Goal: Task Accomplishment & Management: Use online tool/utility

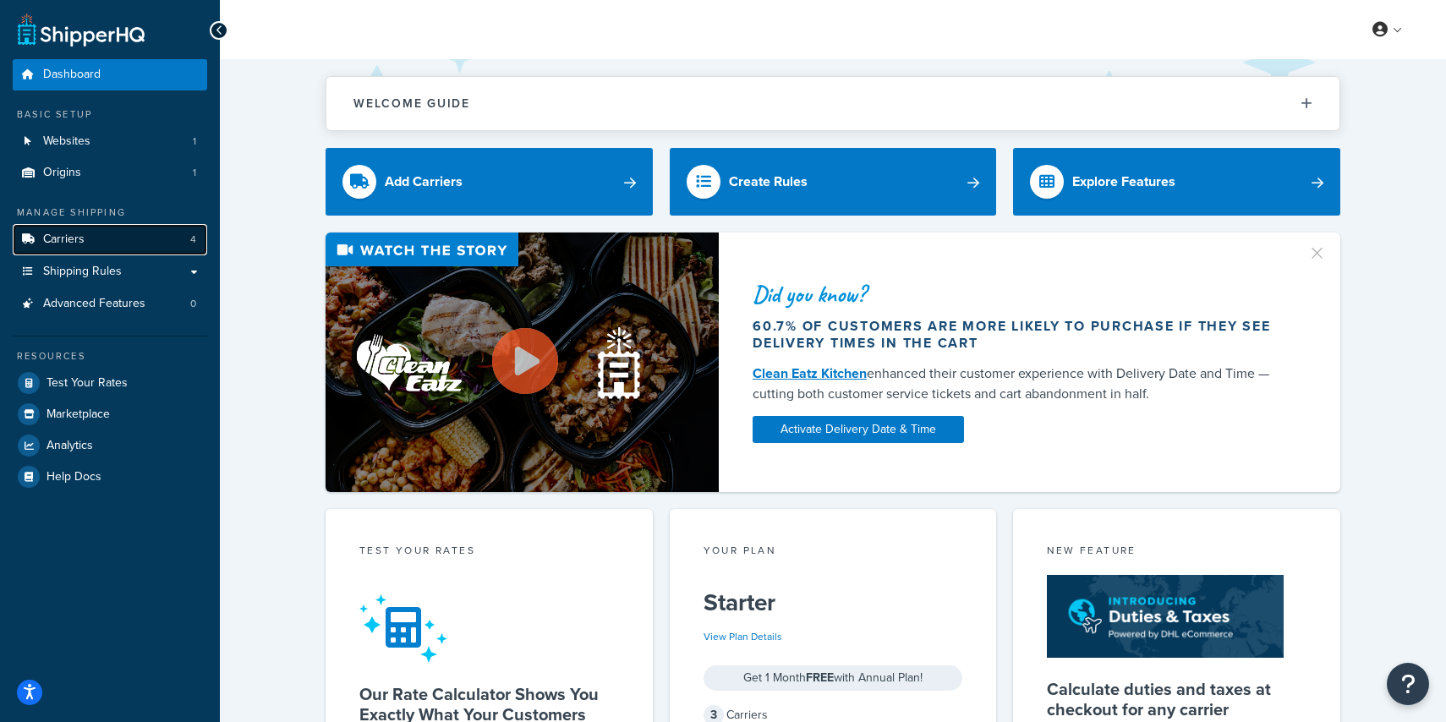
click at [99, 238] on link "Carriers 4" at bounding box center [110, 239] width 195 height 31
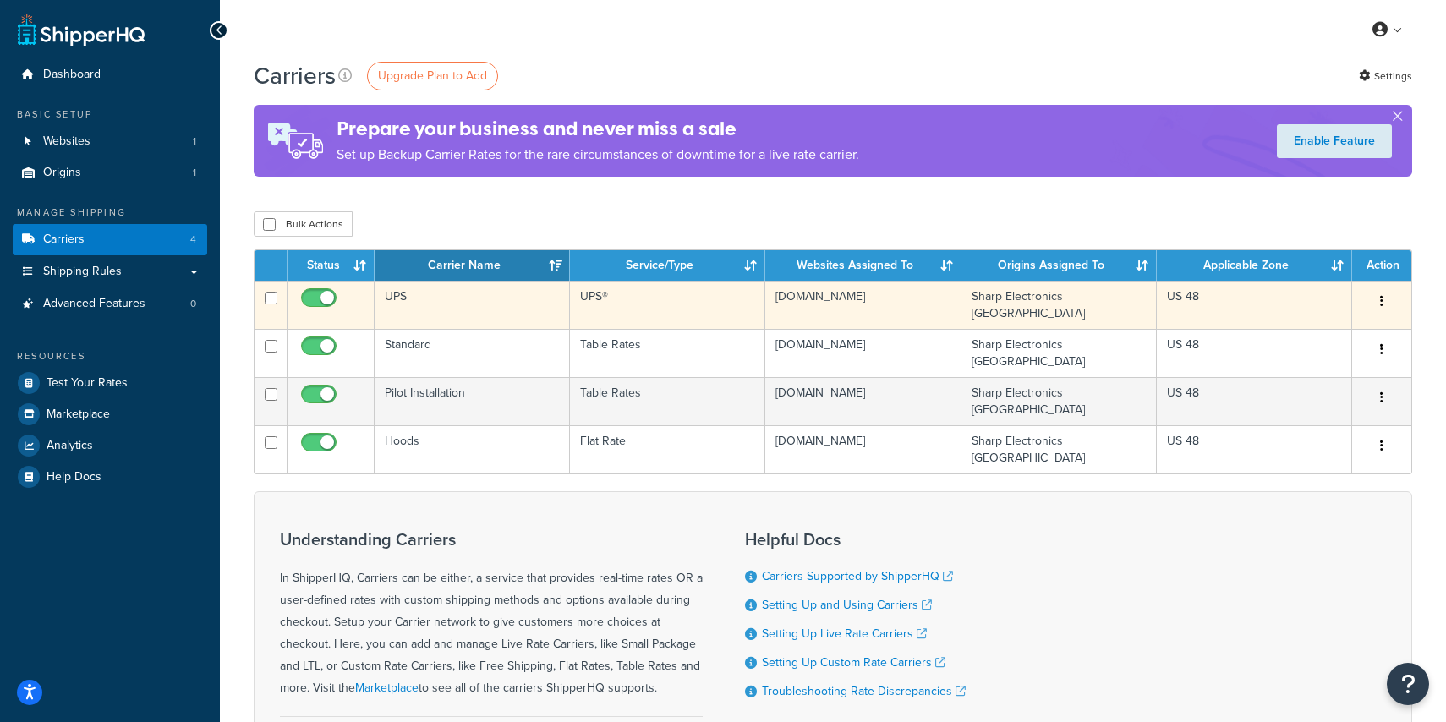
click at [397, 299] on td "UPS" at bounding box center [472, 305] width 195 height 48
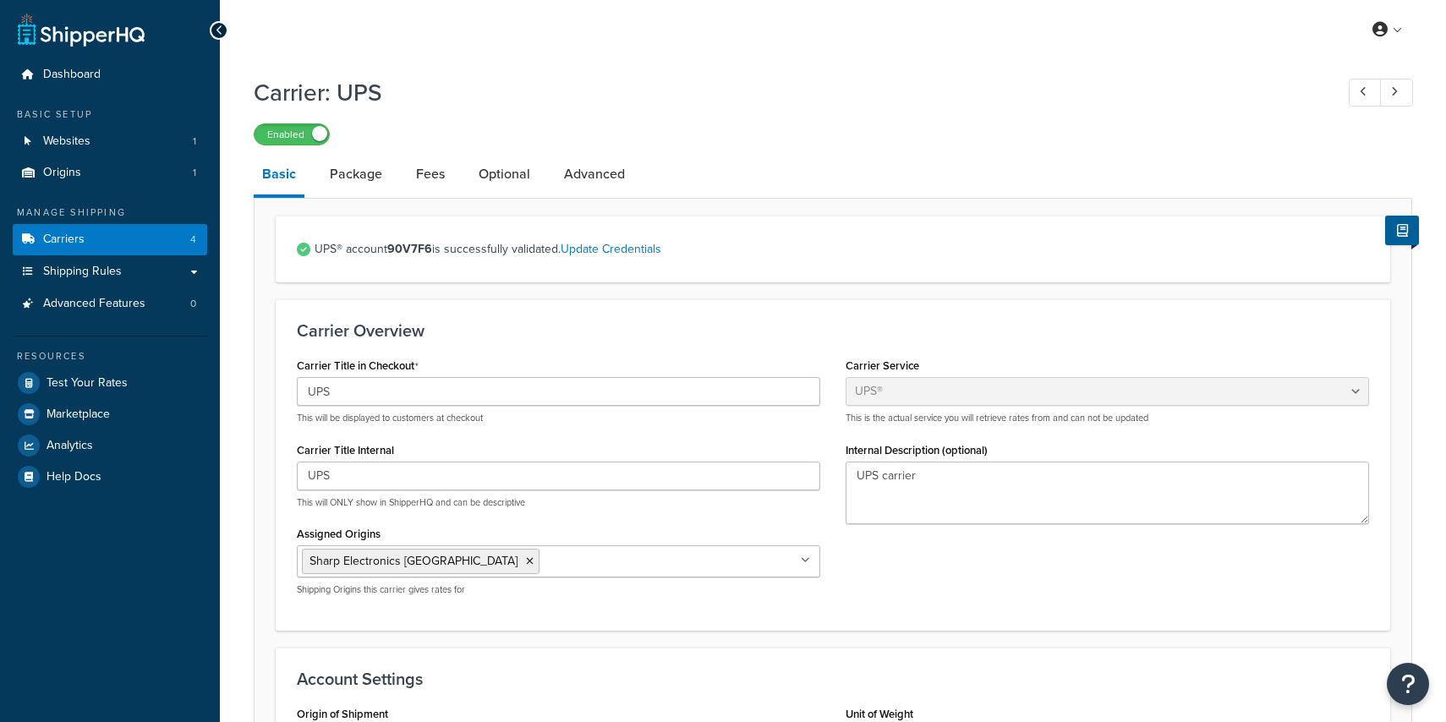
select select "ups"
click at [425, 167] on link "Fees" at bounding box center [431, 174] width 46 height 41
select select "AFTER"
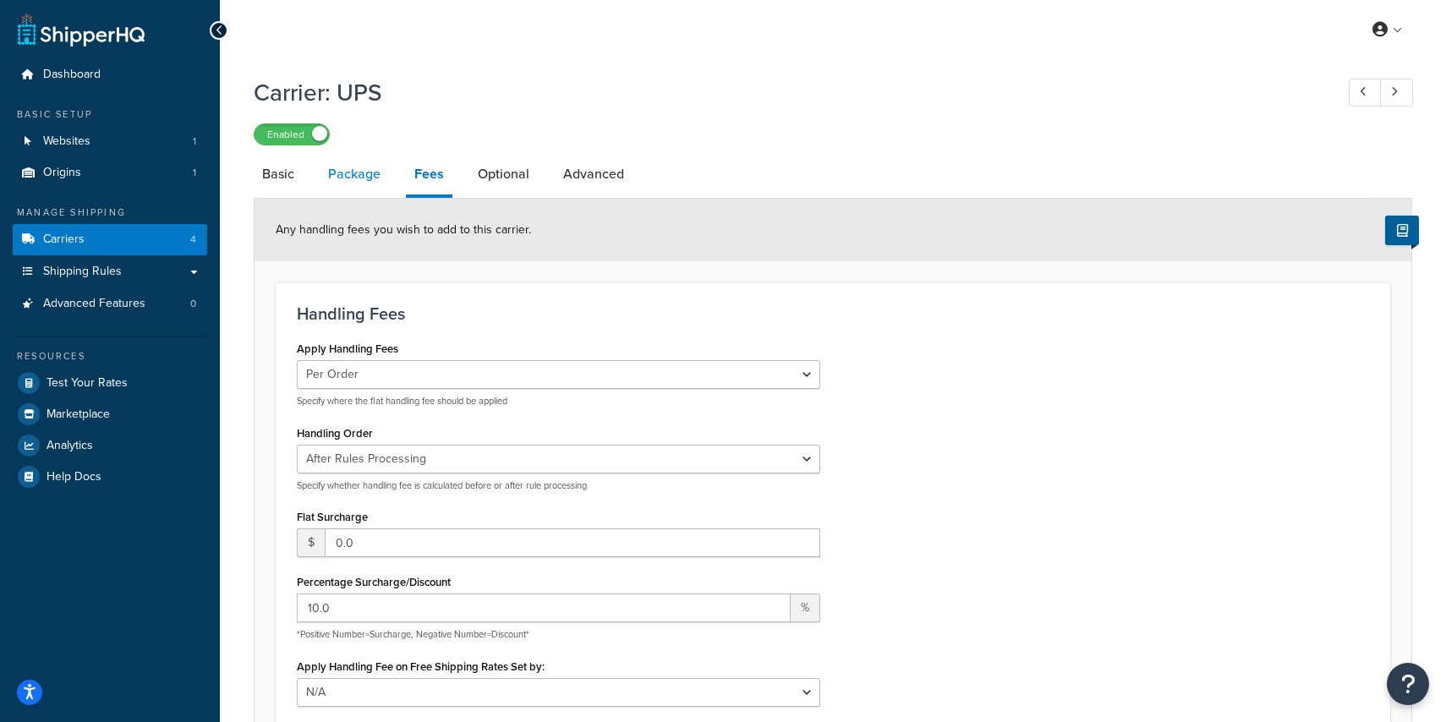
click at [366, 177] on link "Package" at bounding box center [354, 174] width 69 height 41
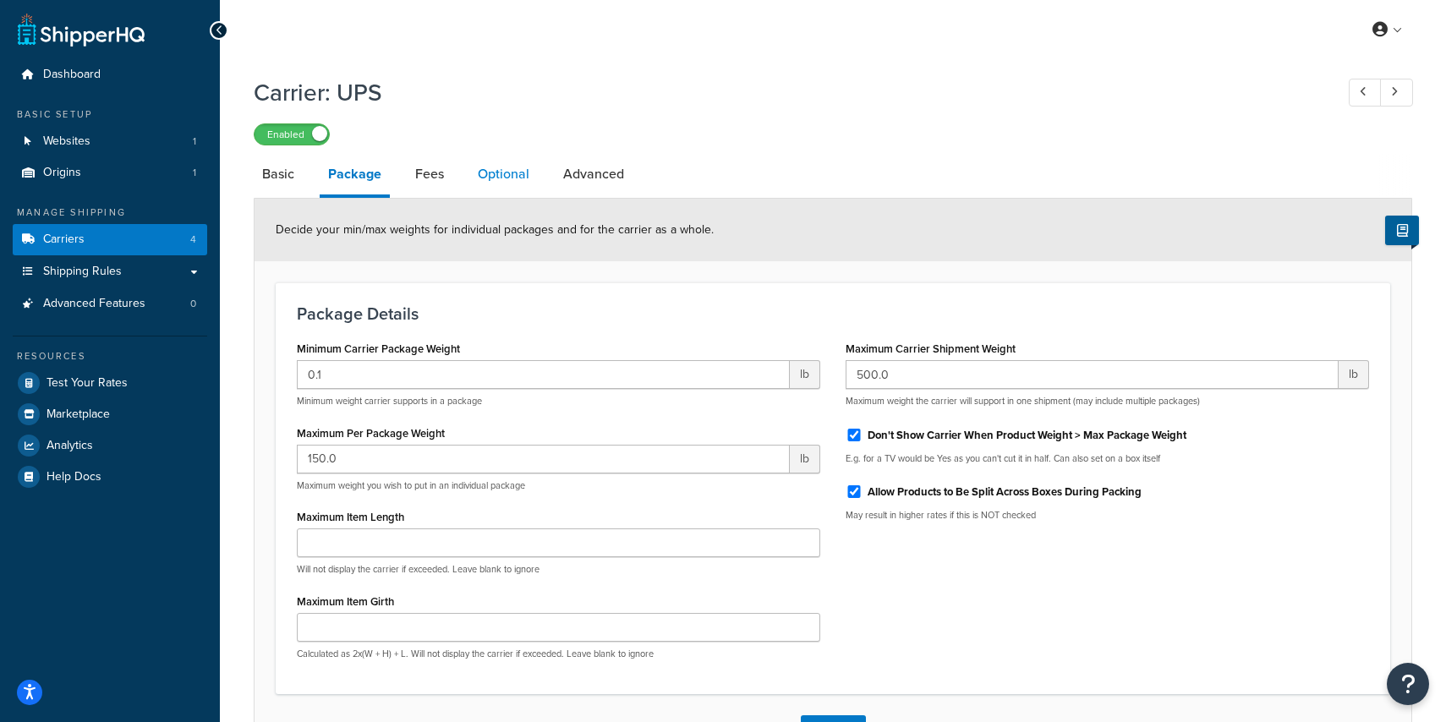
click at [485, 167] on link "Optional" at bounding box center [503, 174] width 69 height 41
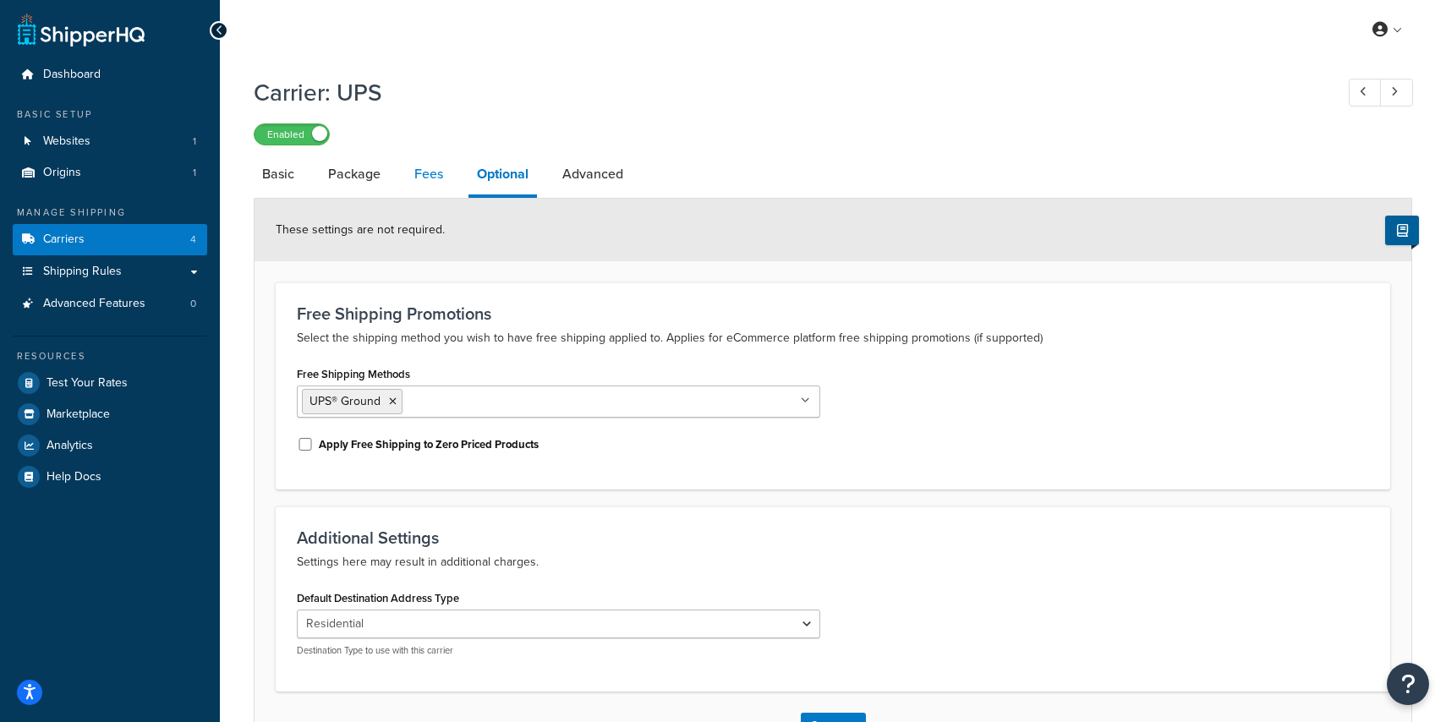
click at [428, 176] on link "Fees" at bounding box center [429, 174] width 46 height 41
select select "AFTER"
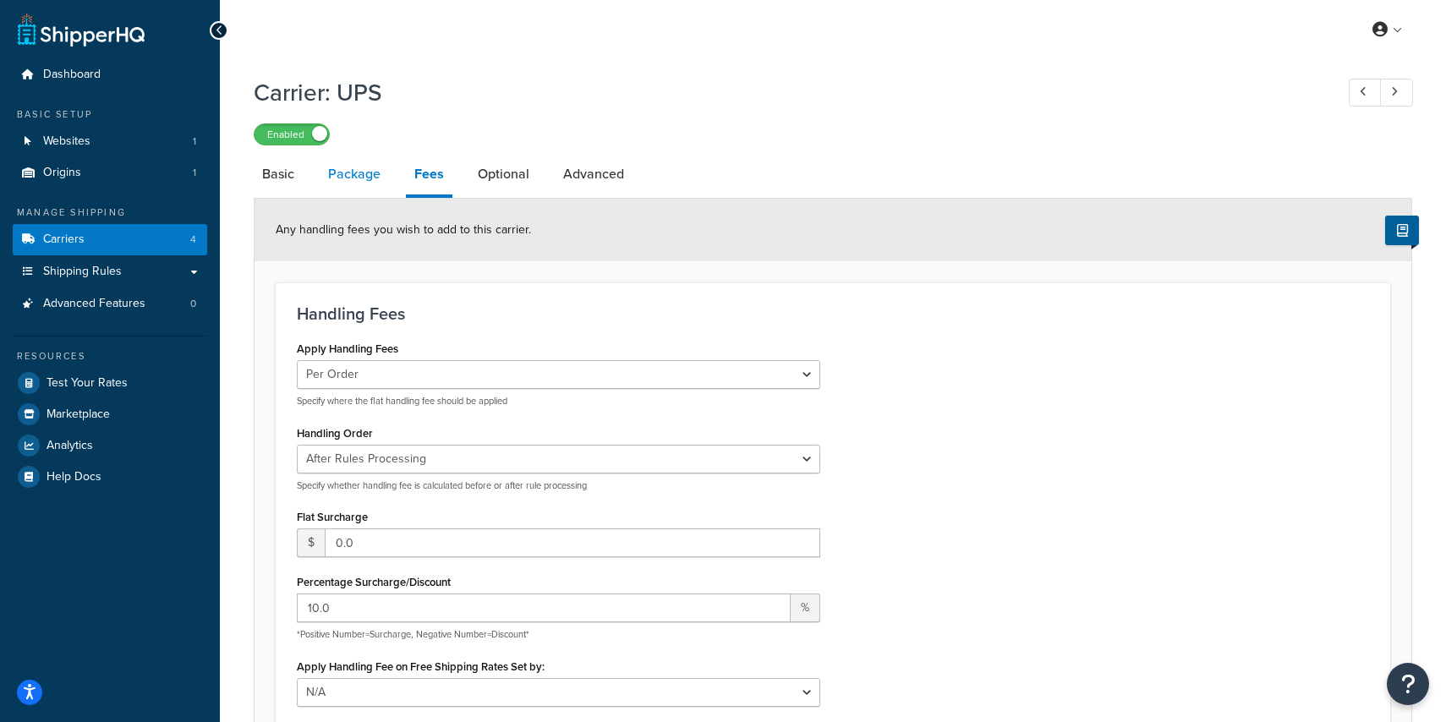
click at [347, 164] on link "Package" at bounding box center [354, 174] width 69 height 41
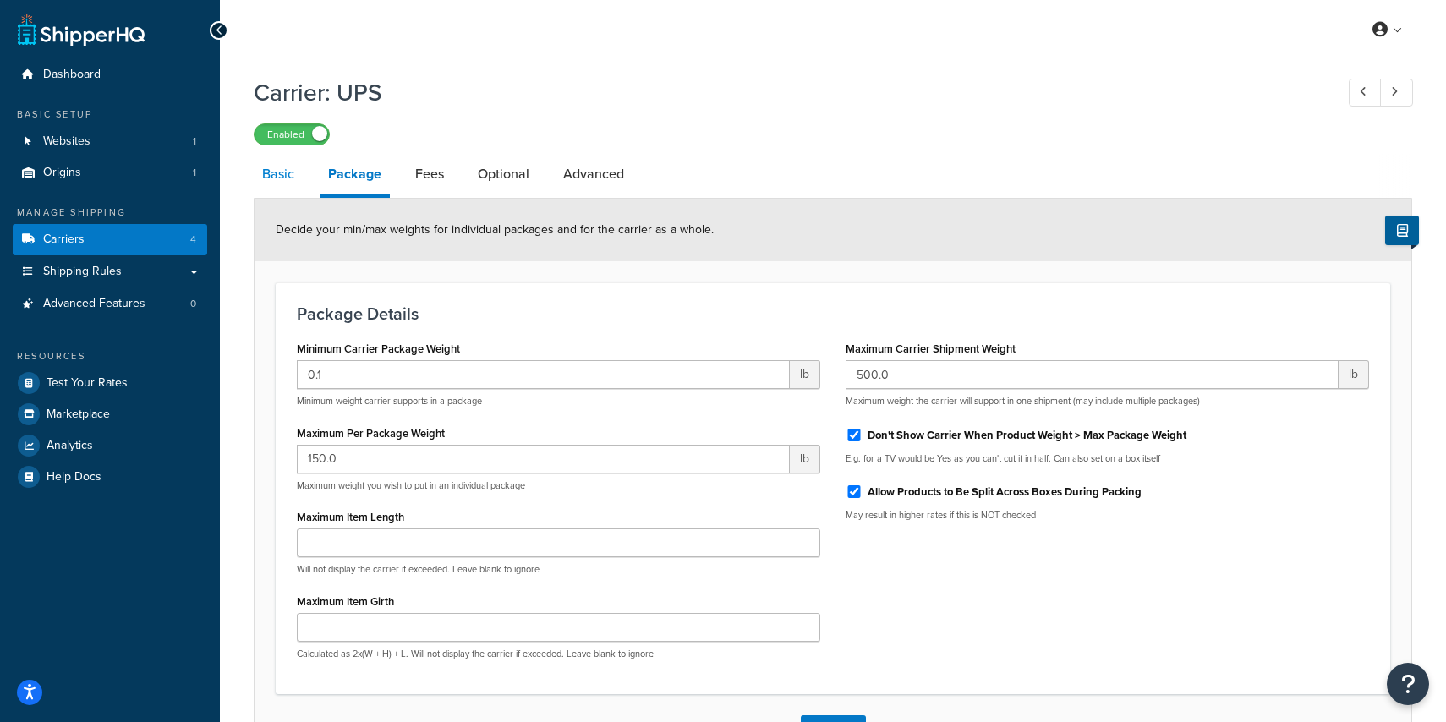
click at [278, 184] on link "Basic" at bounding box center [278, 174] width 49 height 41
select select "ups"
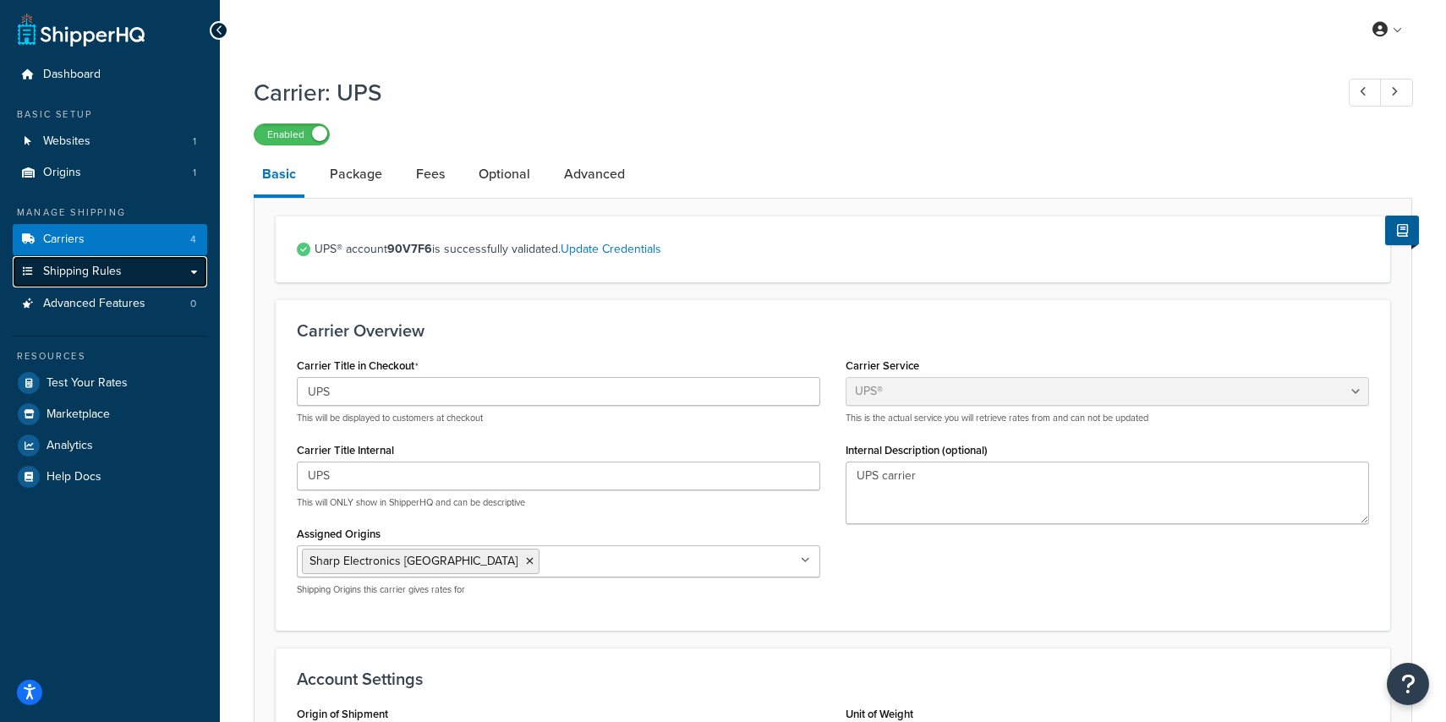
click at [93, 282] on link "Shipping Rules" at bounding box center [110, 271] width 195 height 31
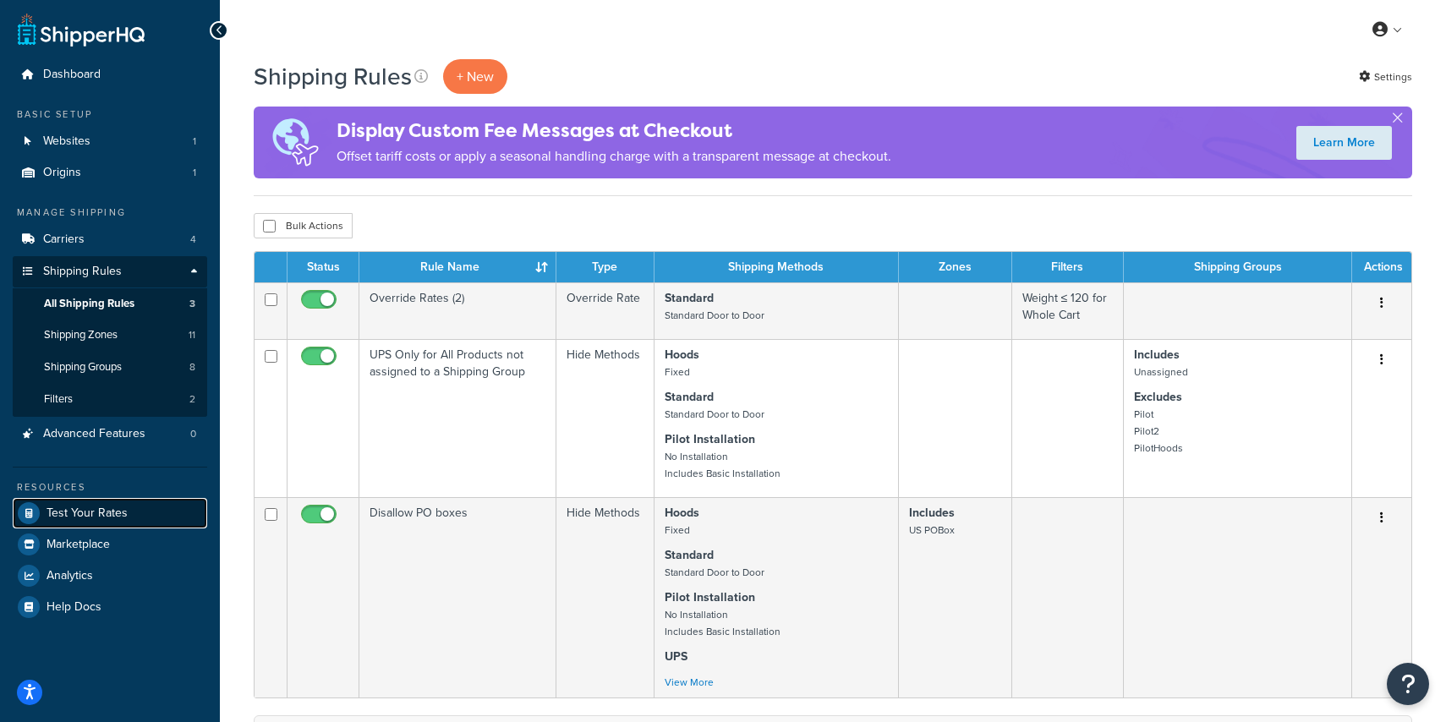
click at [85, 522] on link "Test Your Rates" at bounding box center [110, 513] width 195 height 30
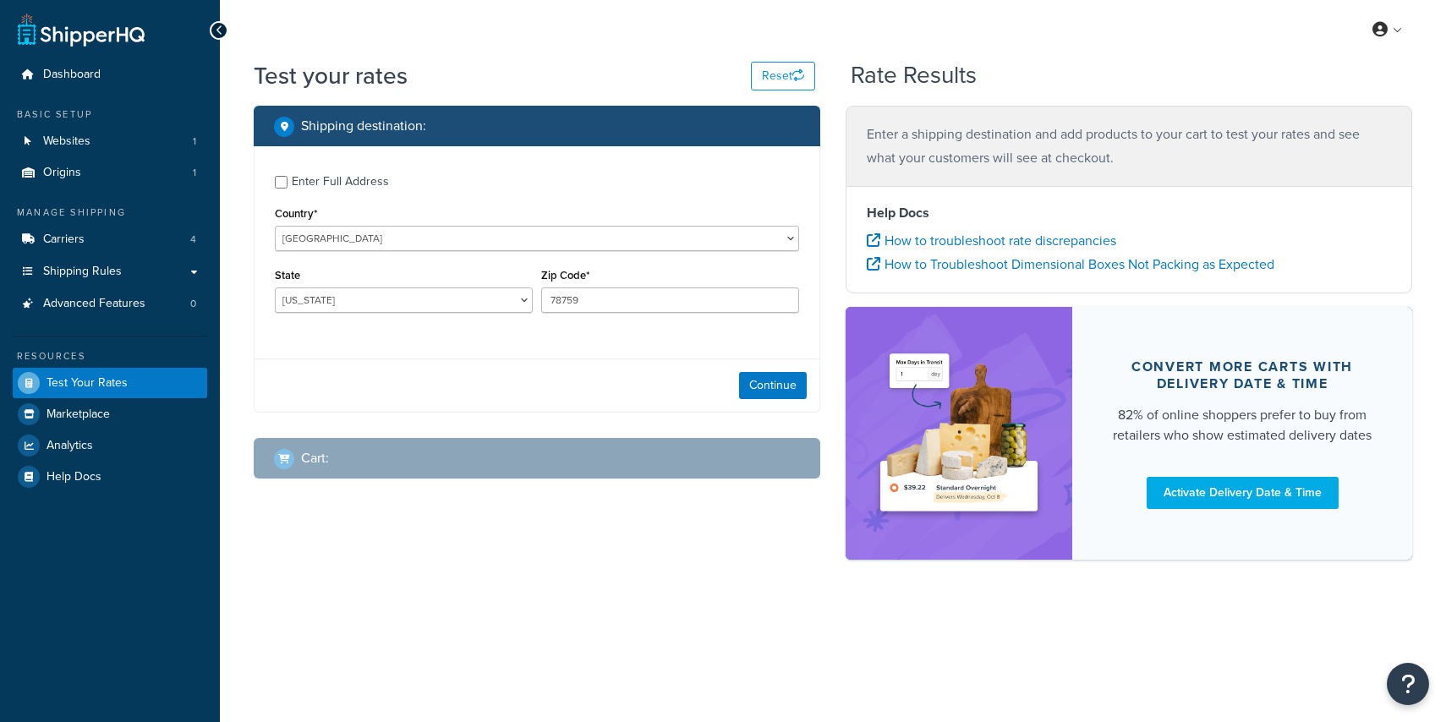
select select "[GEOGRAPHIC_DATA]"
click at [781, 388] on button "Continue" at bounding box center [773, 385] width 68 height 27
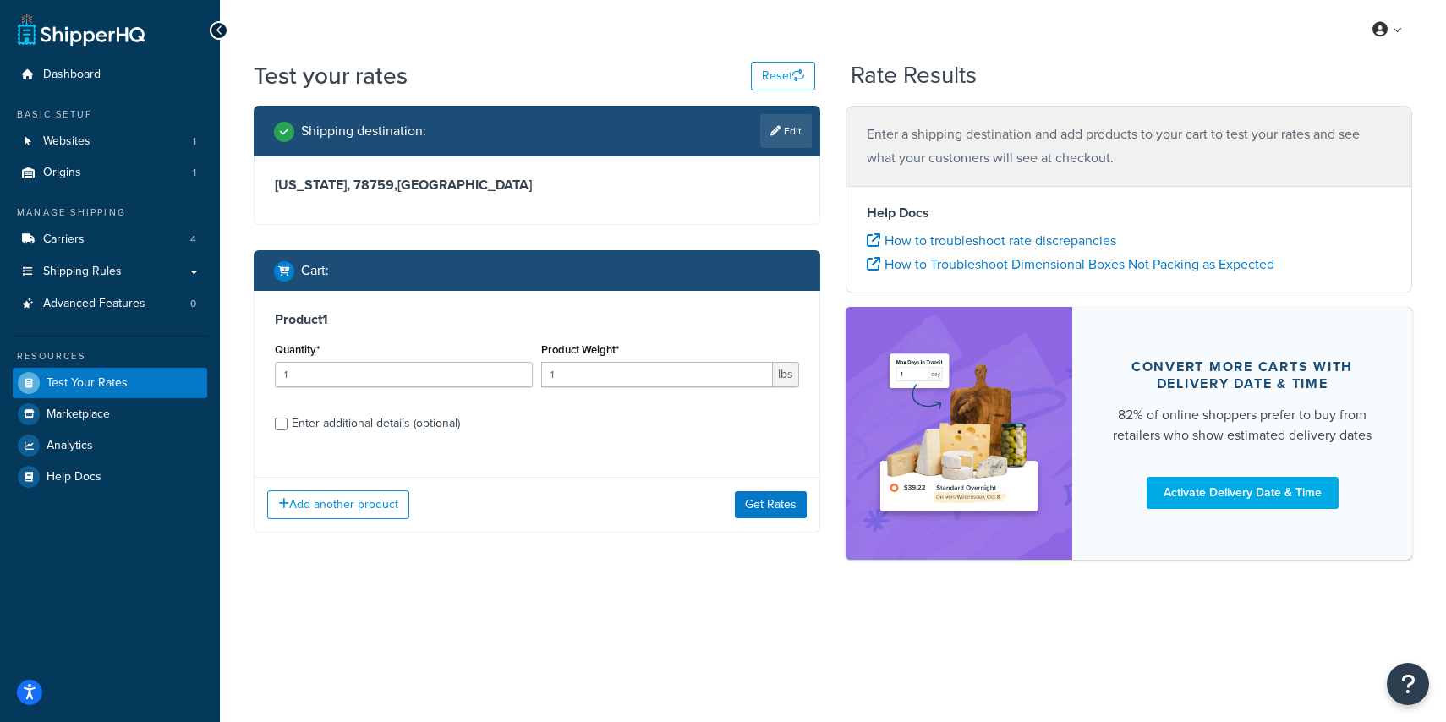
click at [329, 429] on div "Enter additional details (optional)" at bounding box center [376, 424] width 168 height 24
click at [288, 429] on input "Enter additional details (optional)" at bounding box center [281, 424] width 13 height 13
checkbox input "true"
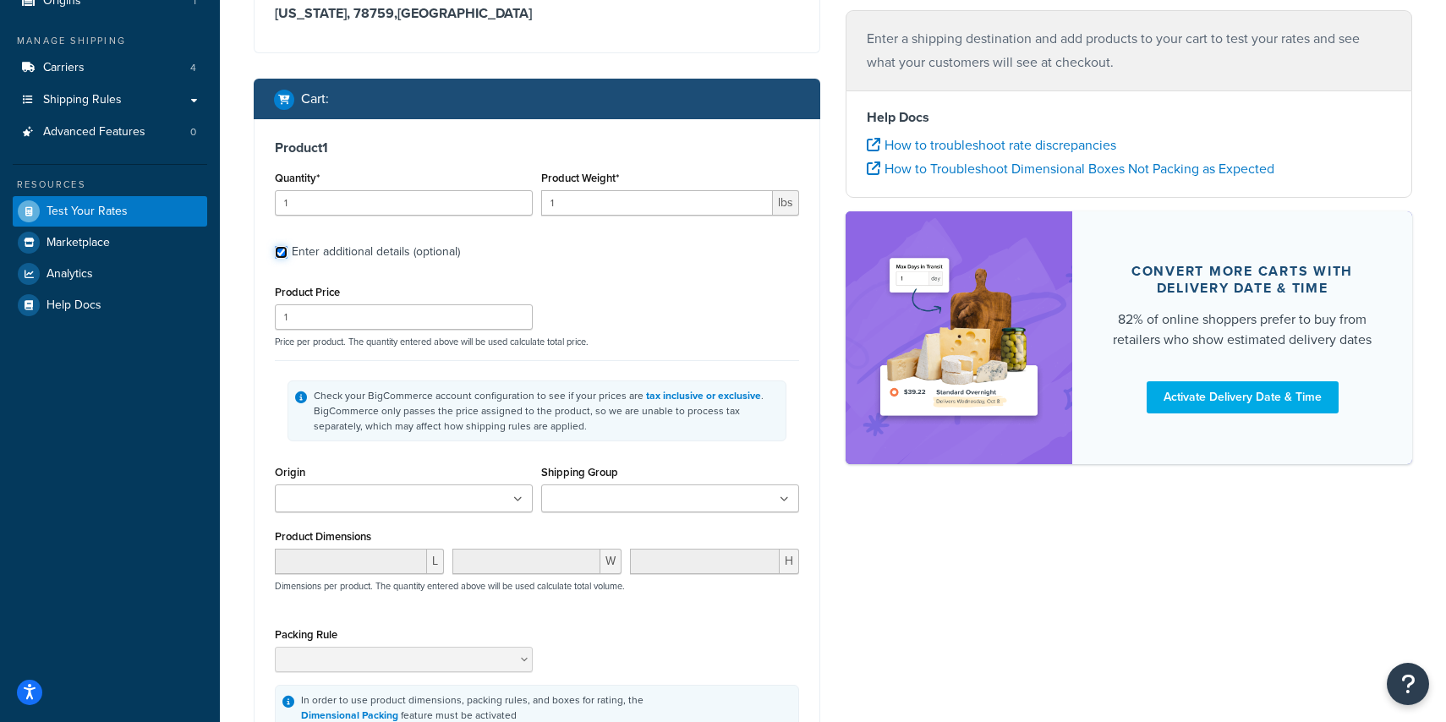
scroll to position [186, 0]
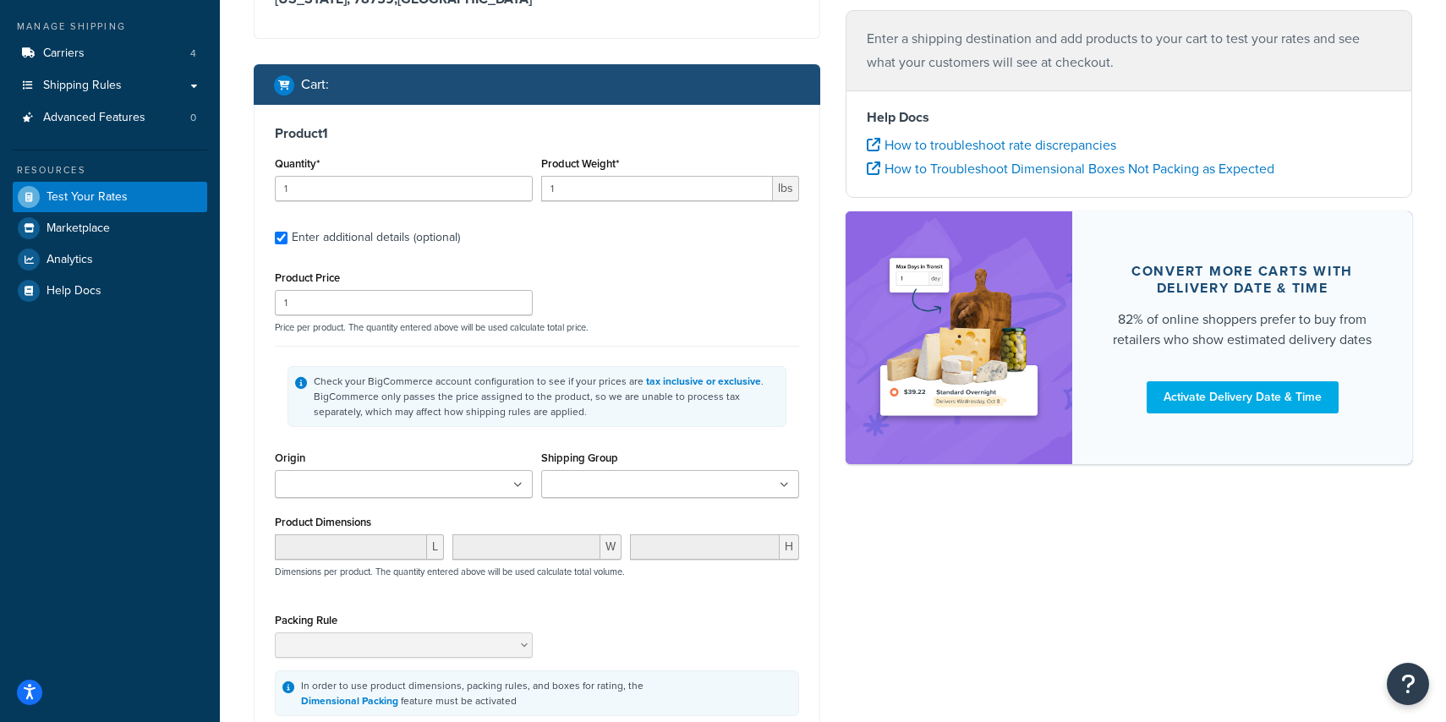
click at [427, 485] on ul at bounding box center [404, 484] width 258 height 28
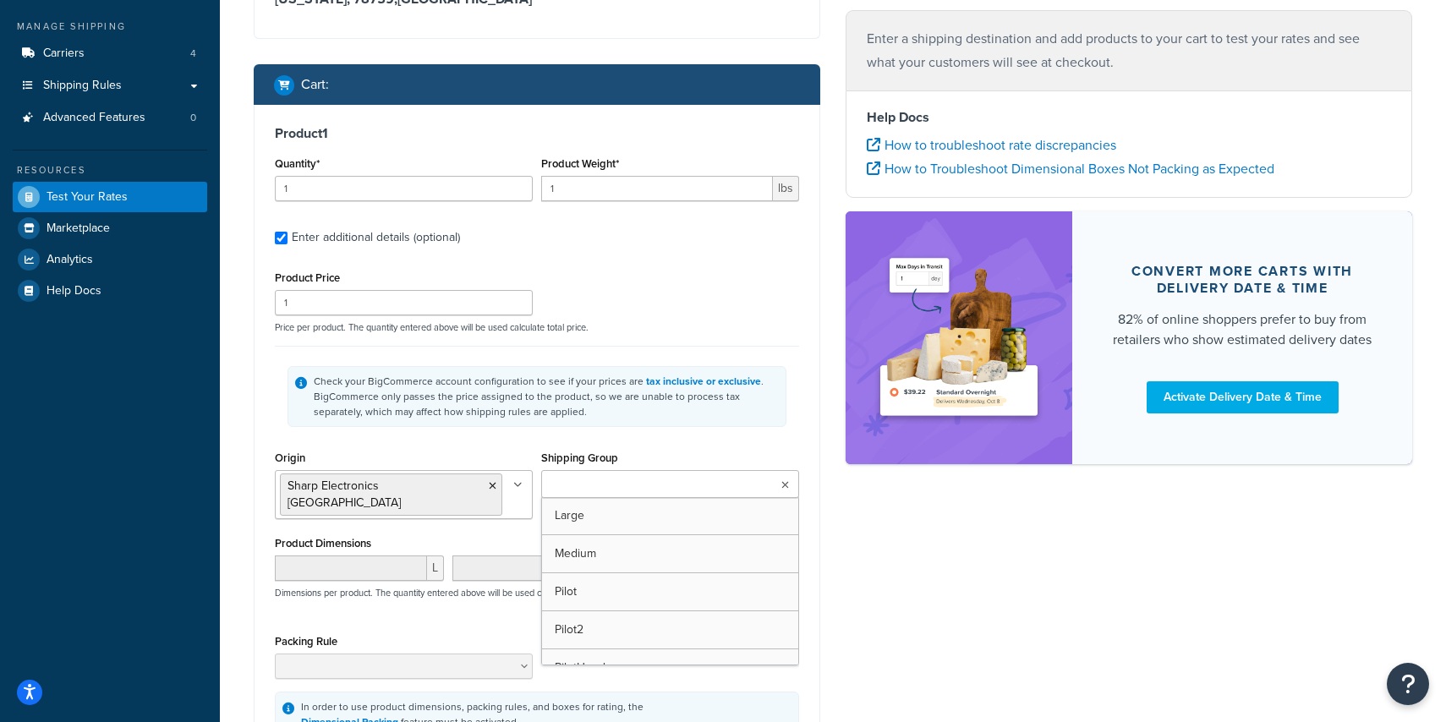
click at [626, 482] on input "Shipping Group" at bounding box center [621, 485] width 150 height 19
click at [442, 442] on div "Check your BigCommerce account configuration to see if your prices are tax incl…" at bounding box center [537, 396] width 524 height 101
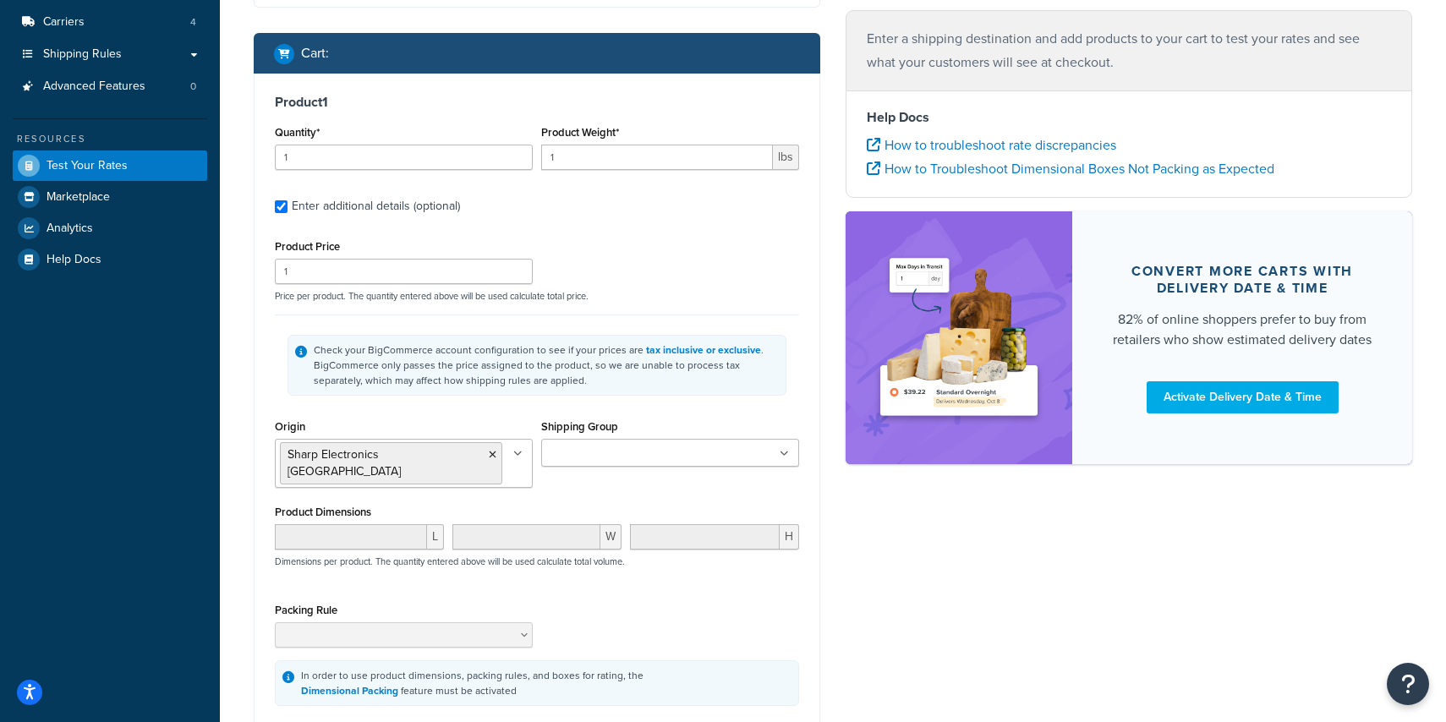
scroll to position [217, 0]
click at [546, 503] on div "Product Dimensions L W H Dimensions per product. The quantity entered above wil…" at bounding box center [537, 544] width 524 height 85
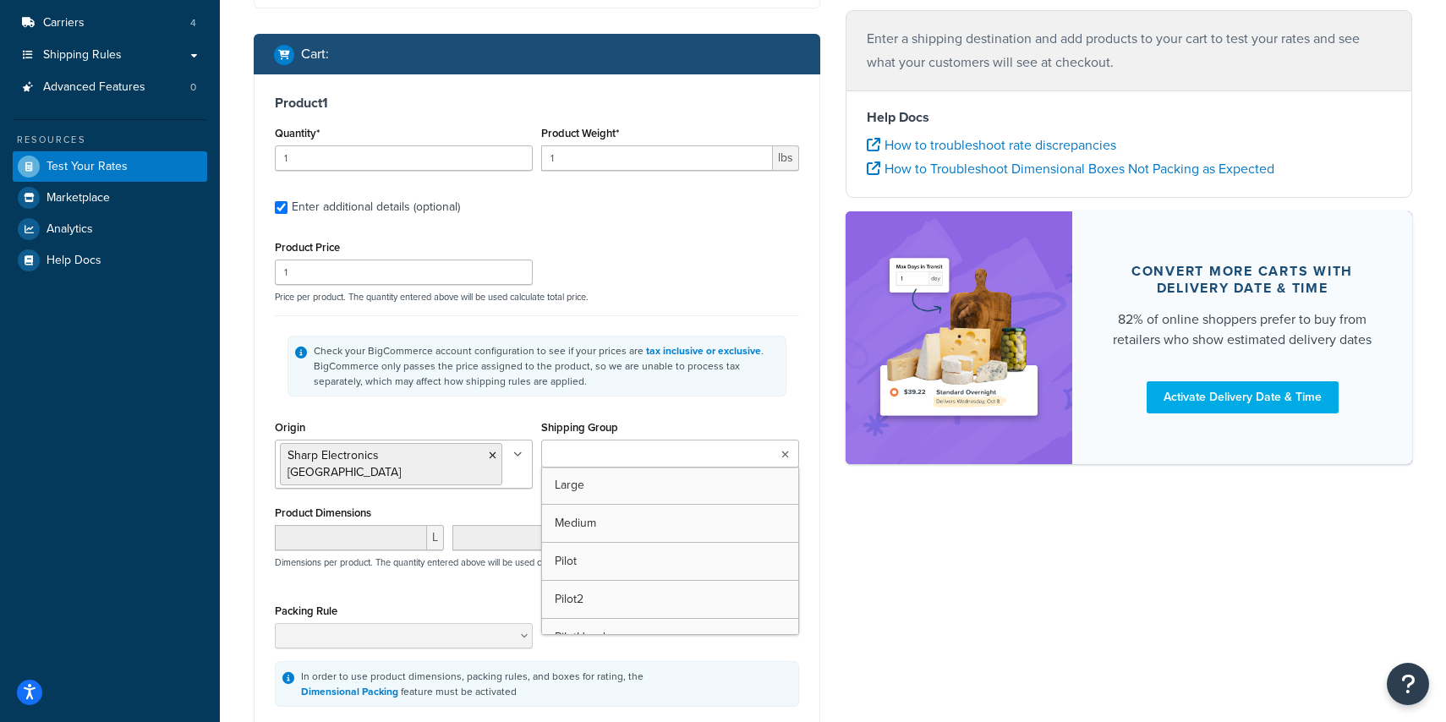
click at [595, 452] on input "Shipping Group" at bounding box center [621, 455] width 150 height 19
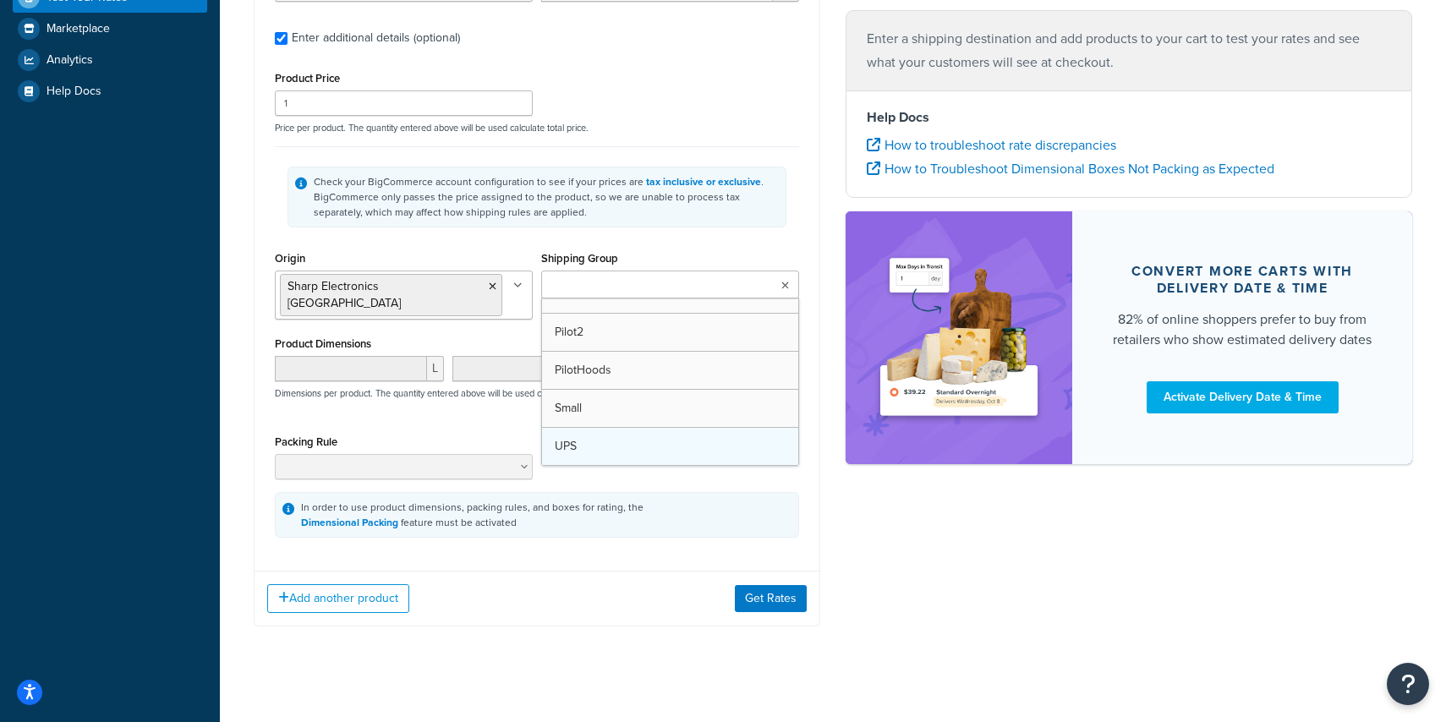
scroll to position [60, 0]
click at [590, 288] on icon at bounding box center [588, 287] width 8 height 10
click at [490, 229] on div "Check your BigCommerce account configuration to see if your prices are tax incl…" at bounding box center [537, 196] width 524 height 101
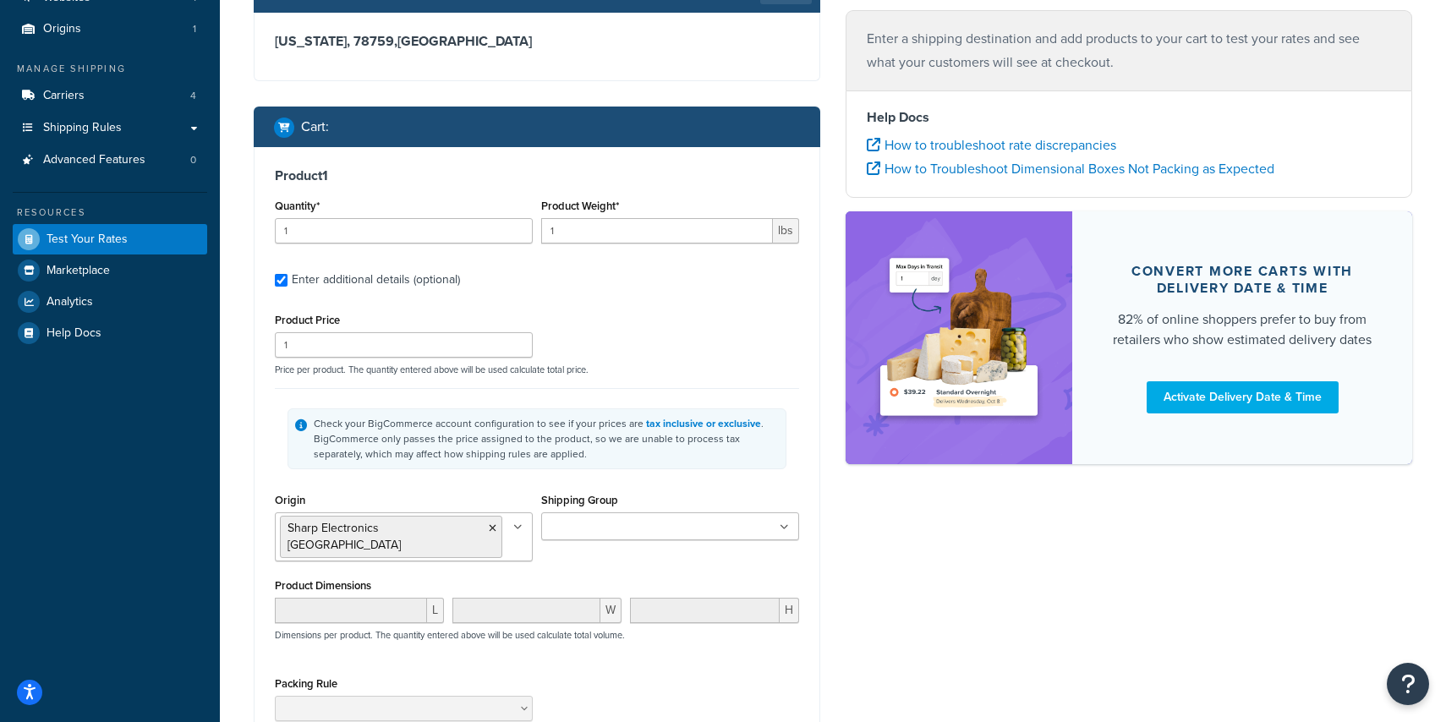
scroll to position [143, 0]
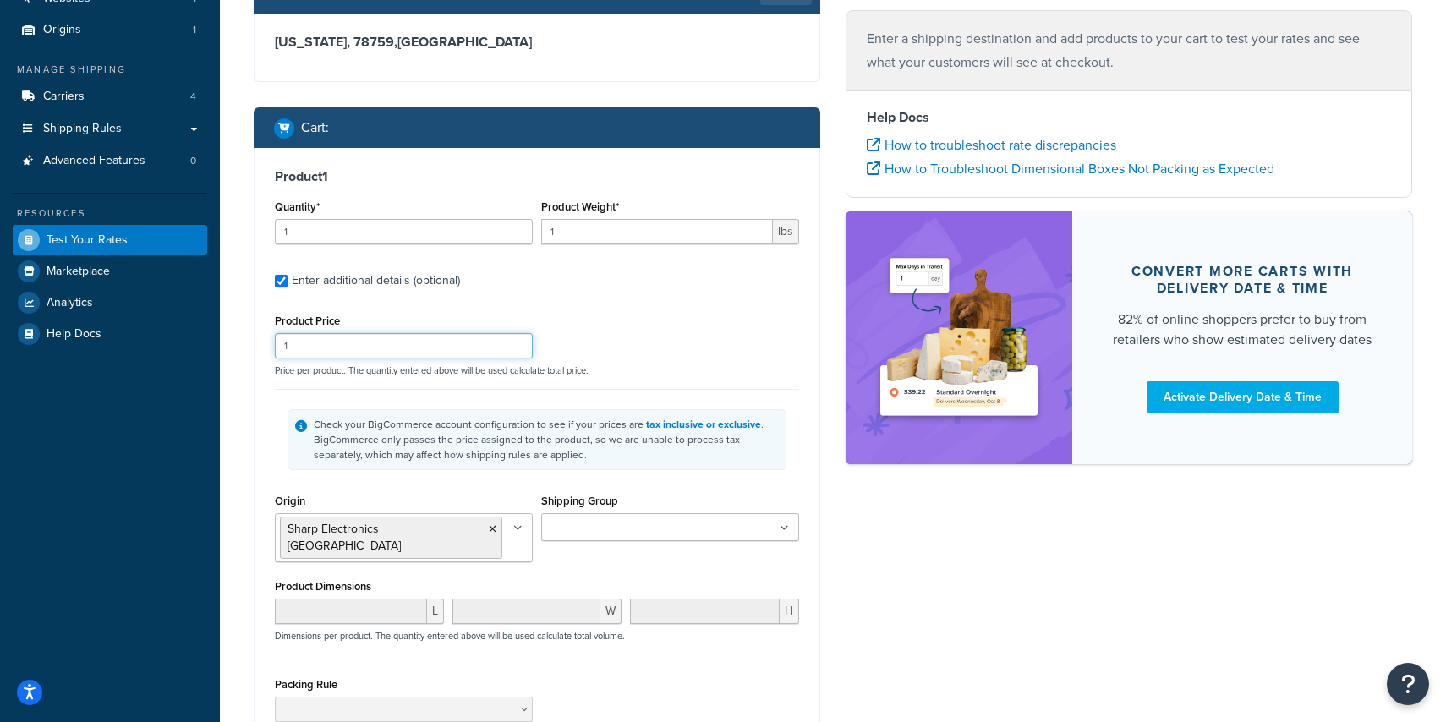
click at [356, 345] on input "1" at bounding box center [404, 345] width 258 height 25
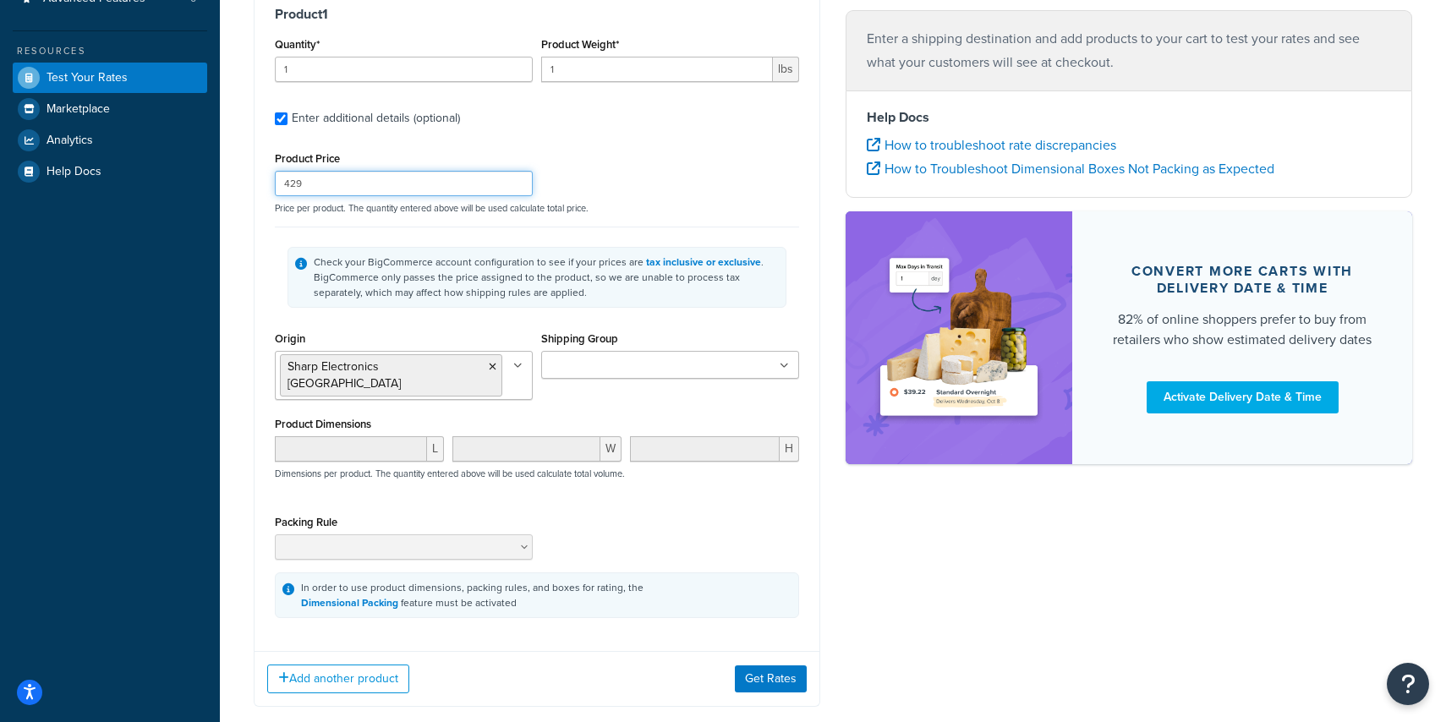
scroll to position [337, 0]
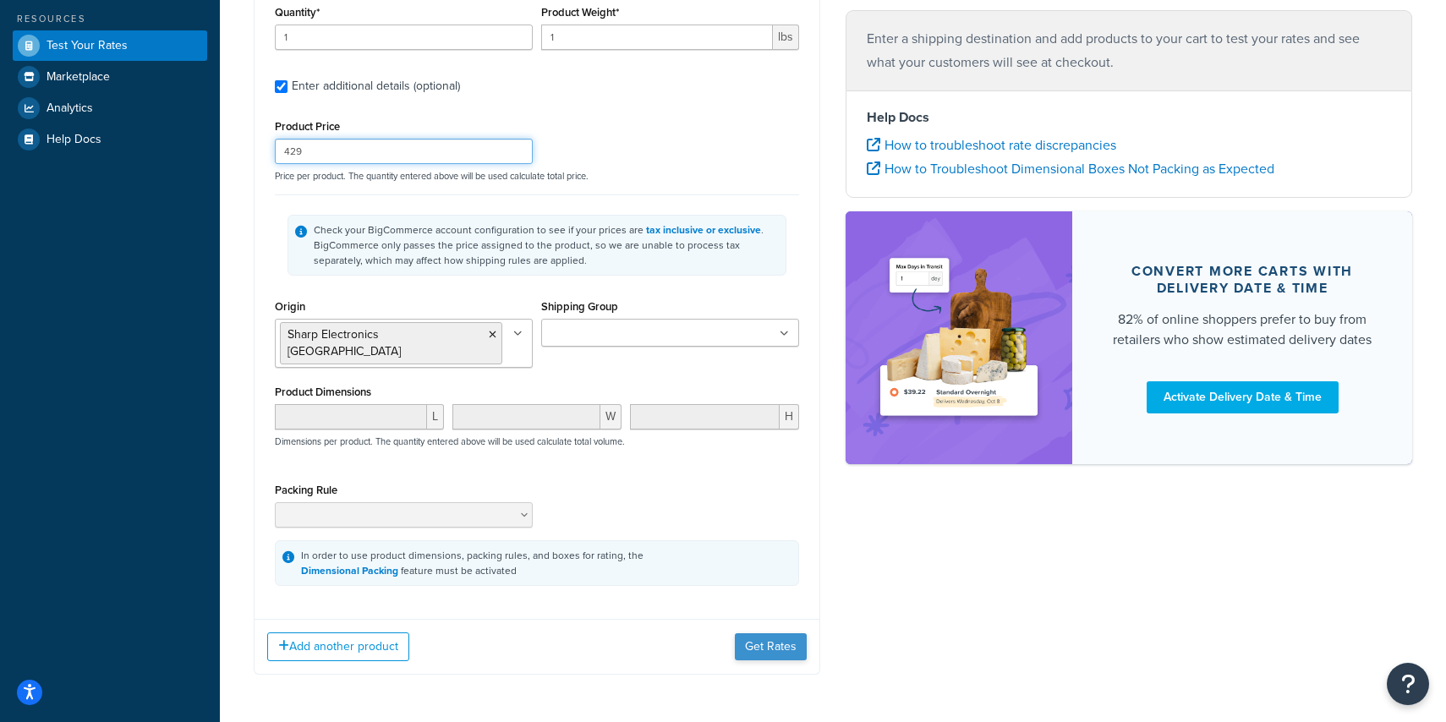
type input "429"
click at [790, 635] on button "Get Rates" at bounding box center [771, 646] width 72 height 27
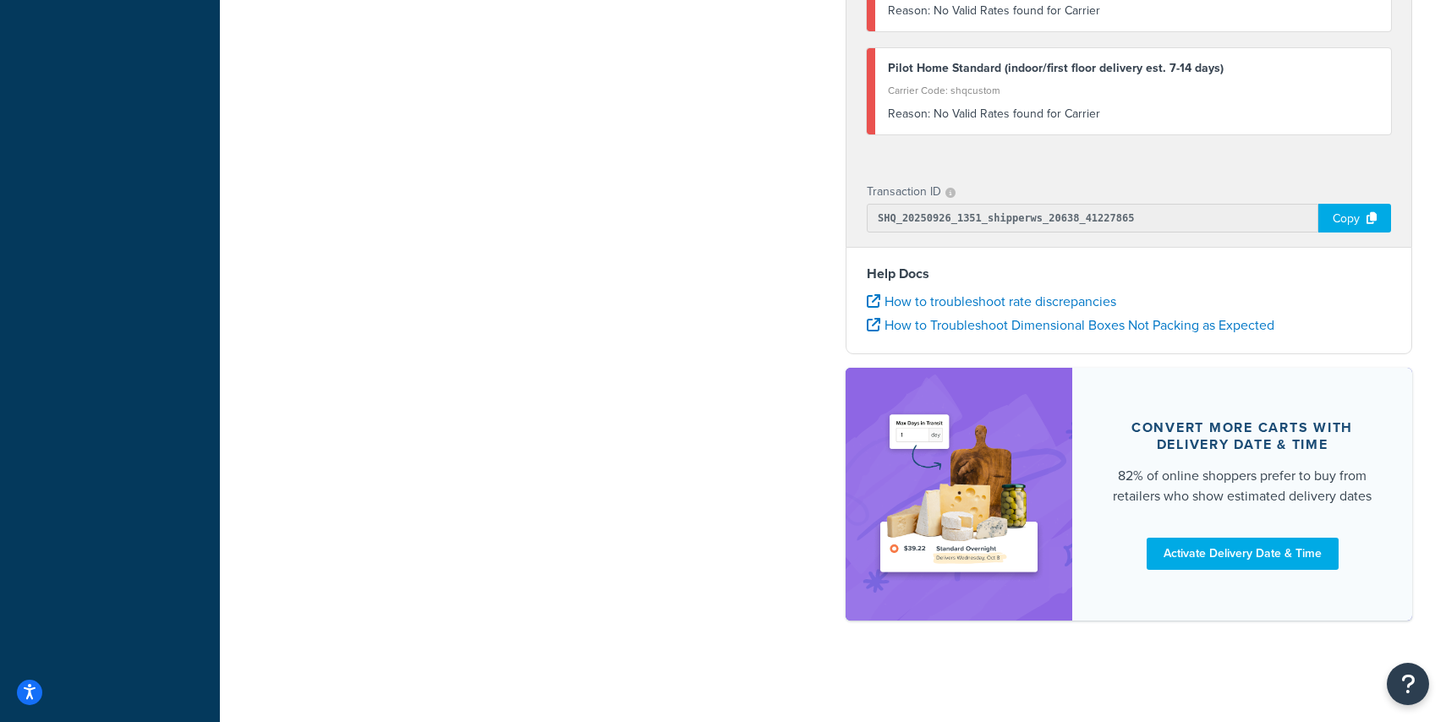
scroll to position [0, 0]
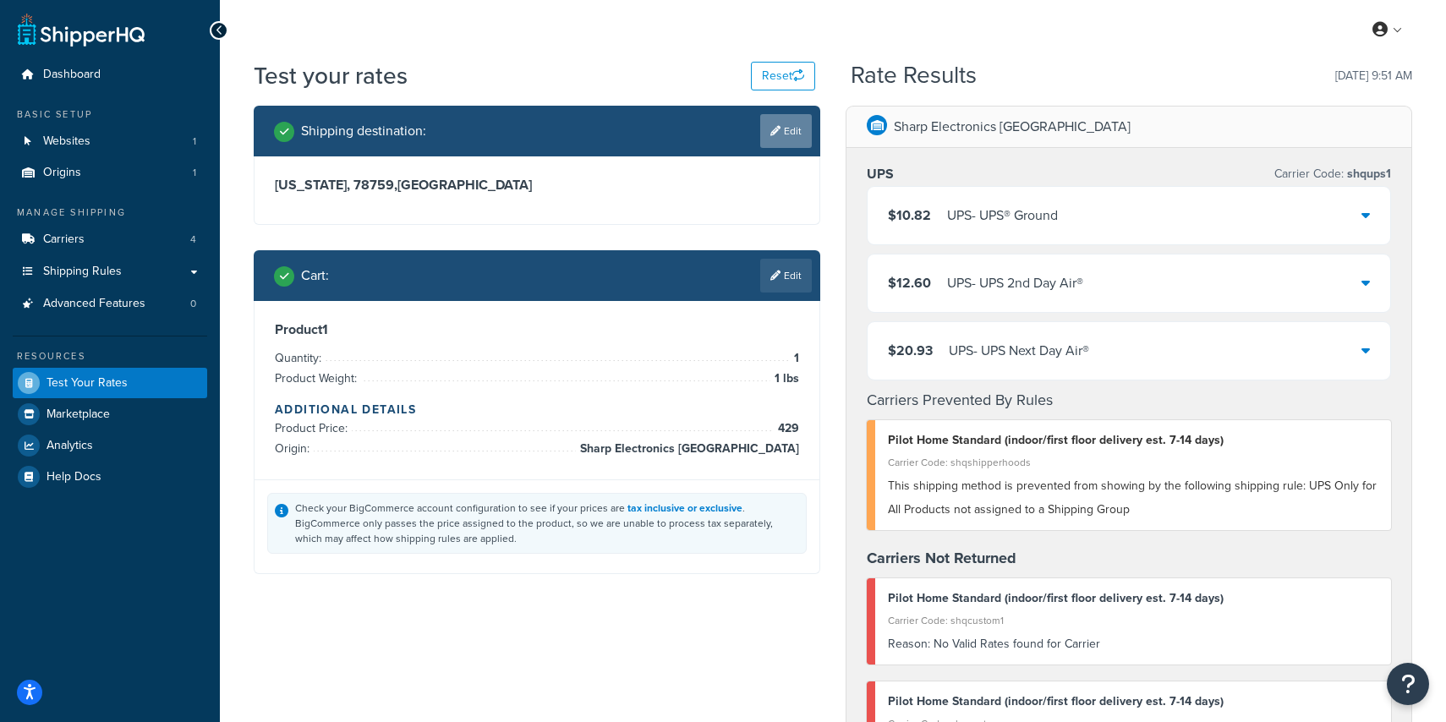
click at [806, 120] on link "Edit" at bounding box center [786, 131] width 52 height 34
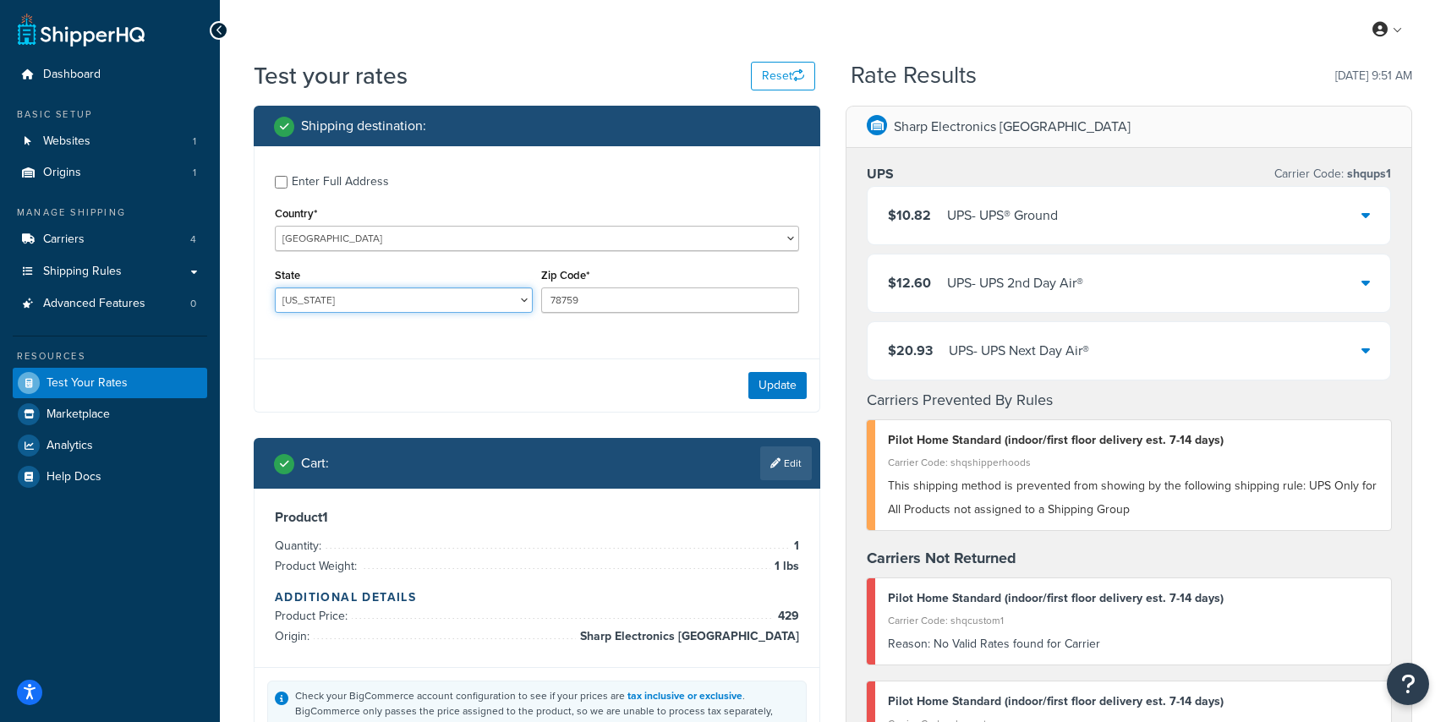
click at [424, 308] on select "Alabama Alaska American Samoa Arizona Arkansas Armed Forces Americas Armed Forc…" at bounding box center [404, 300] width 258 height 25
click at [275, 288] on select "Alabama Alaska American Samoa Arizona Arkansas Armed Forces Americas Armed Forc…" at bounding box center [404, 300] width 258 height 25
click at [423, 304] on select "Alabama Alaska American Samoa Arizona Arkansas Armed Forces Americas Armed Forc…" at bounding box center [404, 300] width 258 height 25
select select "NJ"
click at [275, 288] on select "Alabama Alaska American Samoa Arizona Arkansas Armed Forces Americas Armed Forc…" at bounding box center [404, 300] width 258 height 25
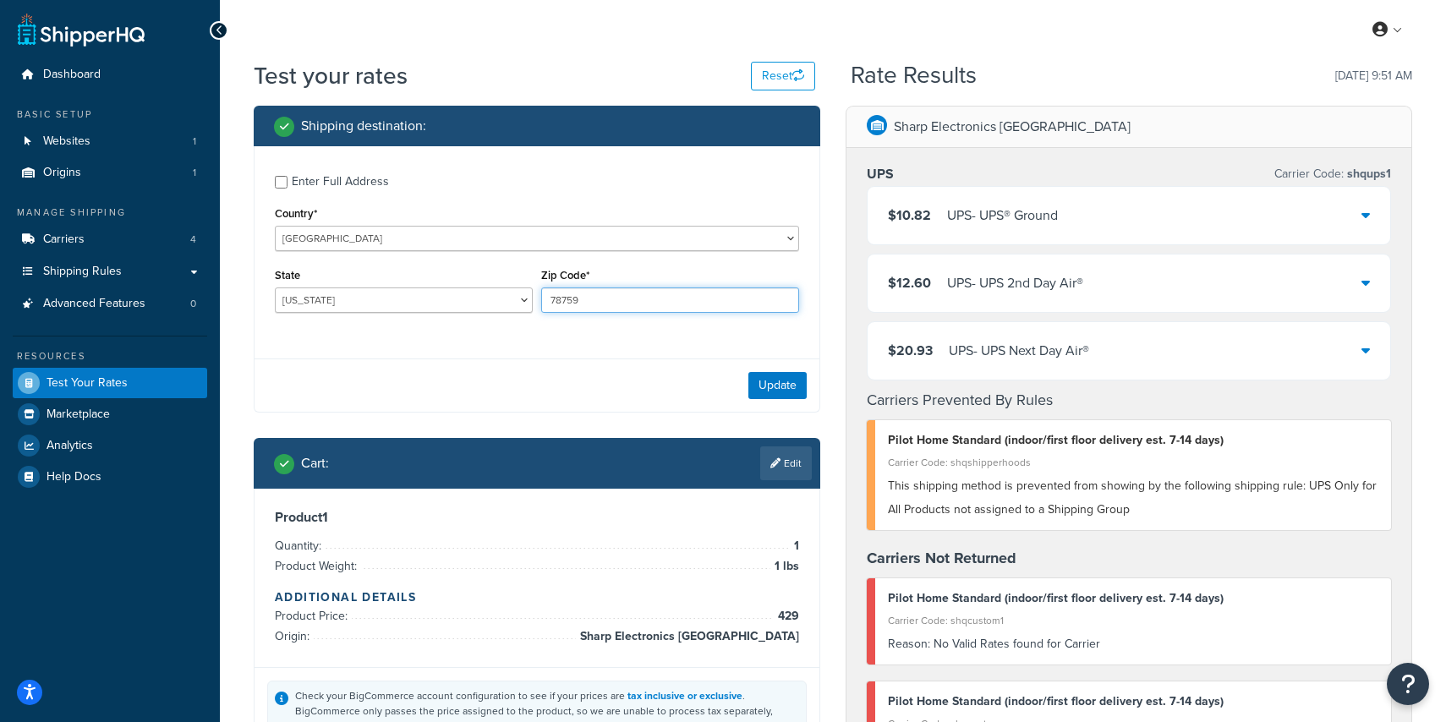
click at [583, 308] on input "78759" at bounding box center [670, 300] width 258 height 25
type input "08858"
click at [802, 390] on button "Update" at bounding box center [778, 385] width 58 height 27
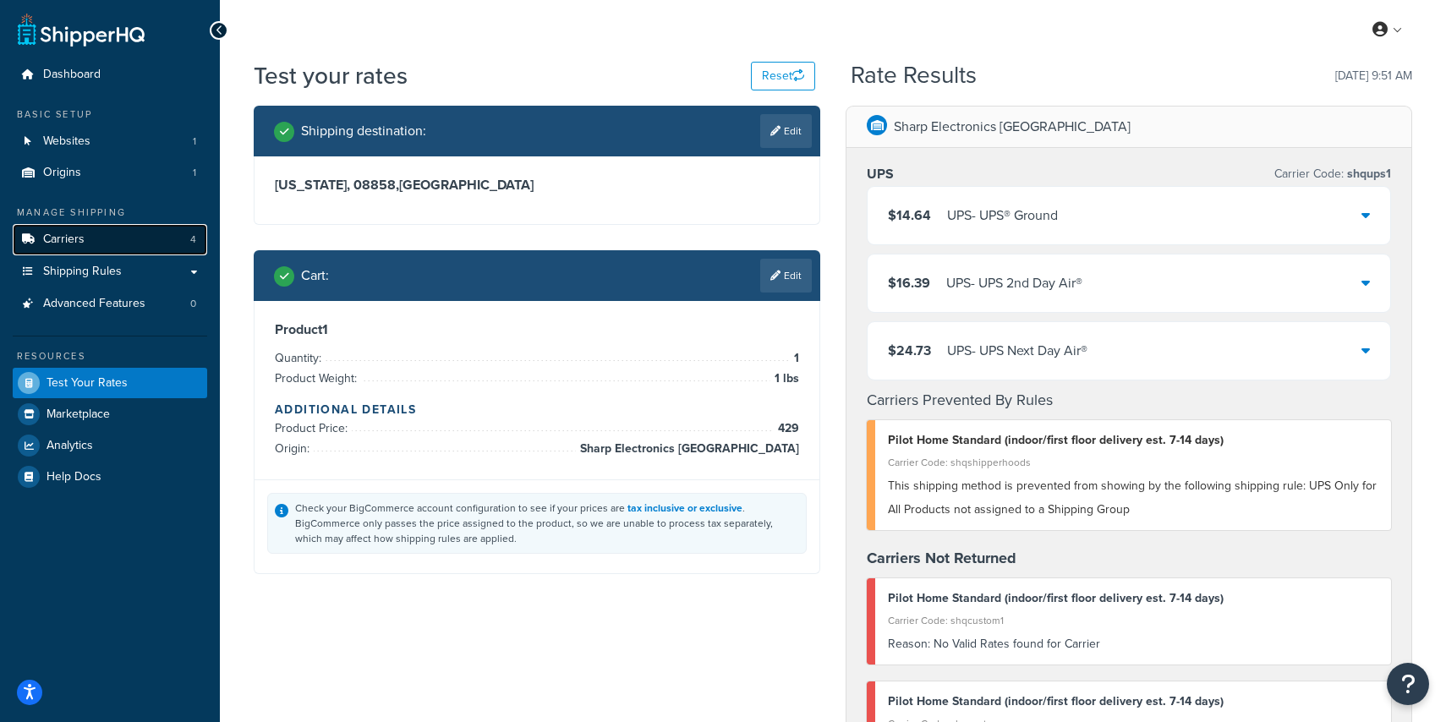
click at [122, 246] on link "Carriers 4" at bounding box center [110, 239] width 195 height 31
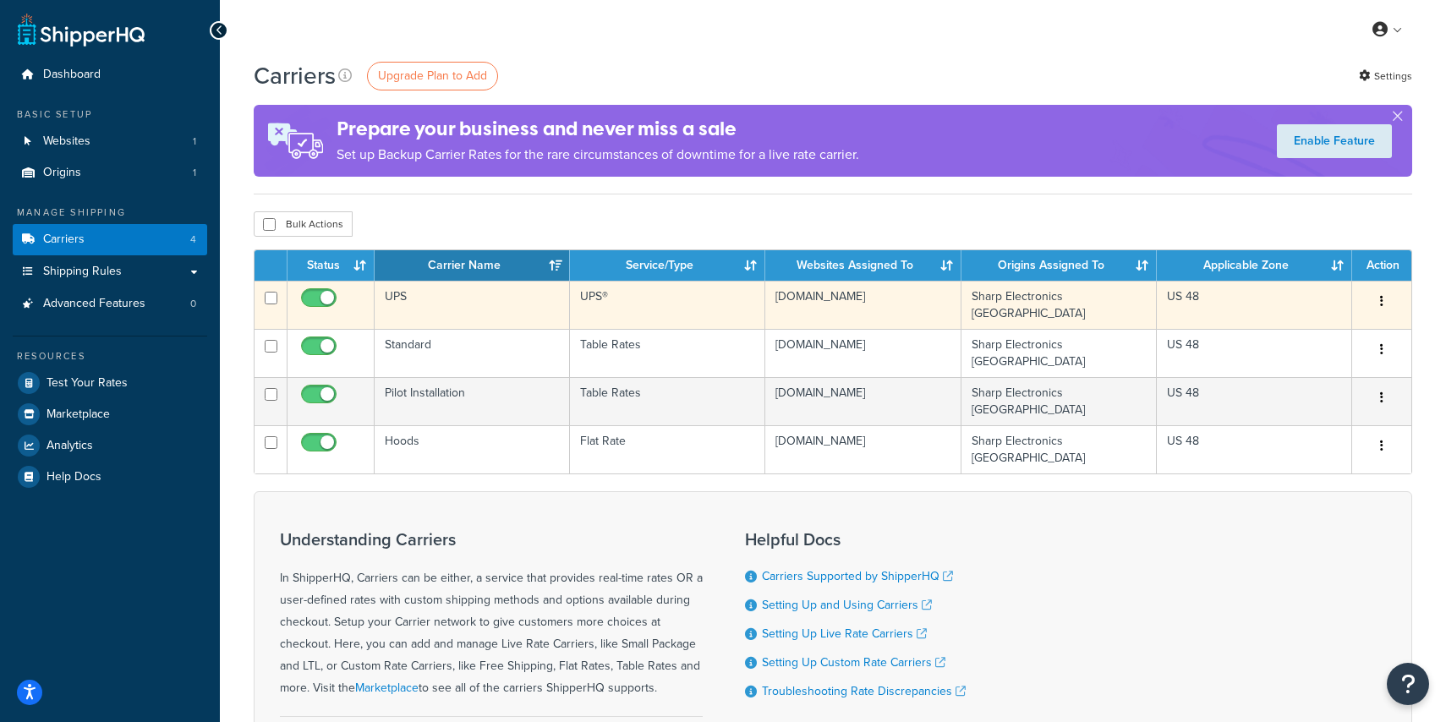
click at [1379, 305] on button "button" at bounding box center [1382, 301] width 24 height 27
click at [1303, 332] on link "Edit" at bounding box center [1314, 336] width 134 height 35
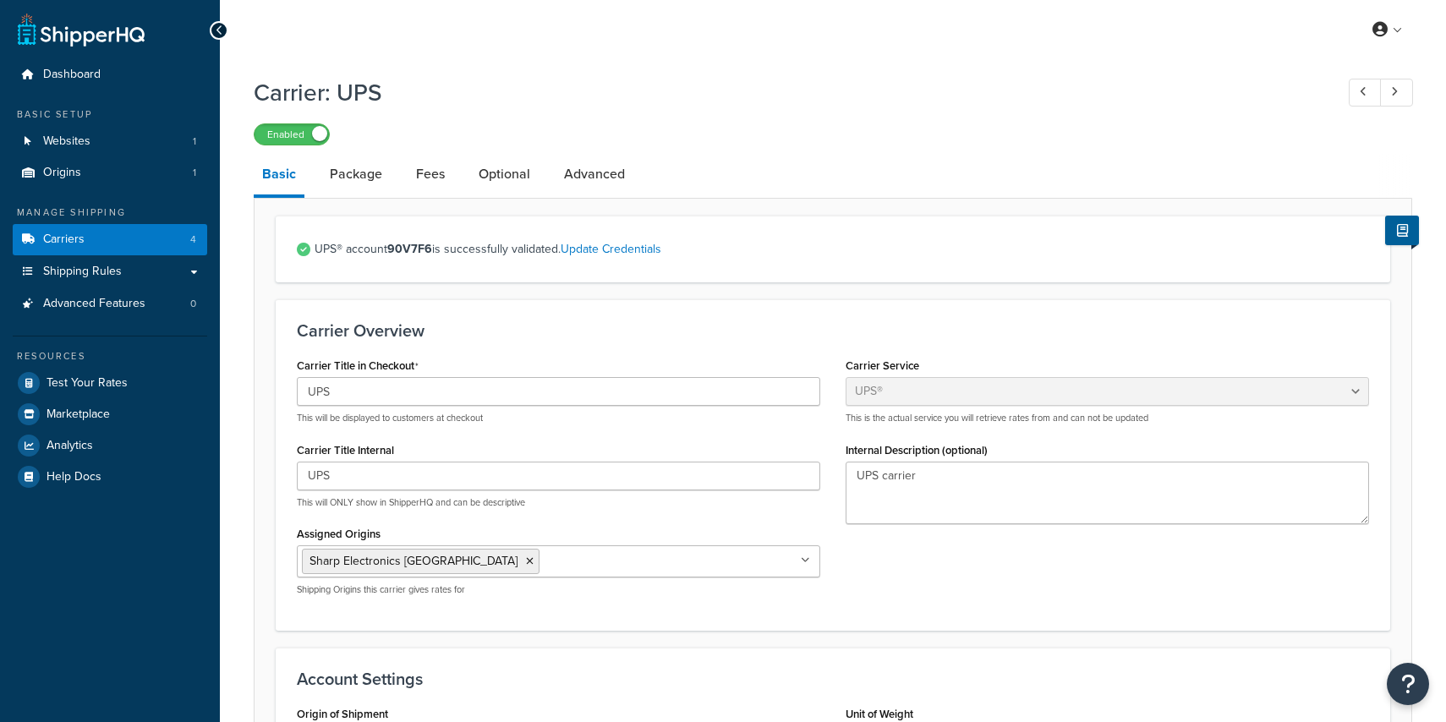
select select "ups"
click at [112, 387] on span "Test Your Rates" at bounding box center [87, 383] width 81 height 14
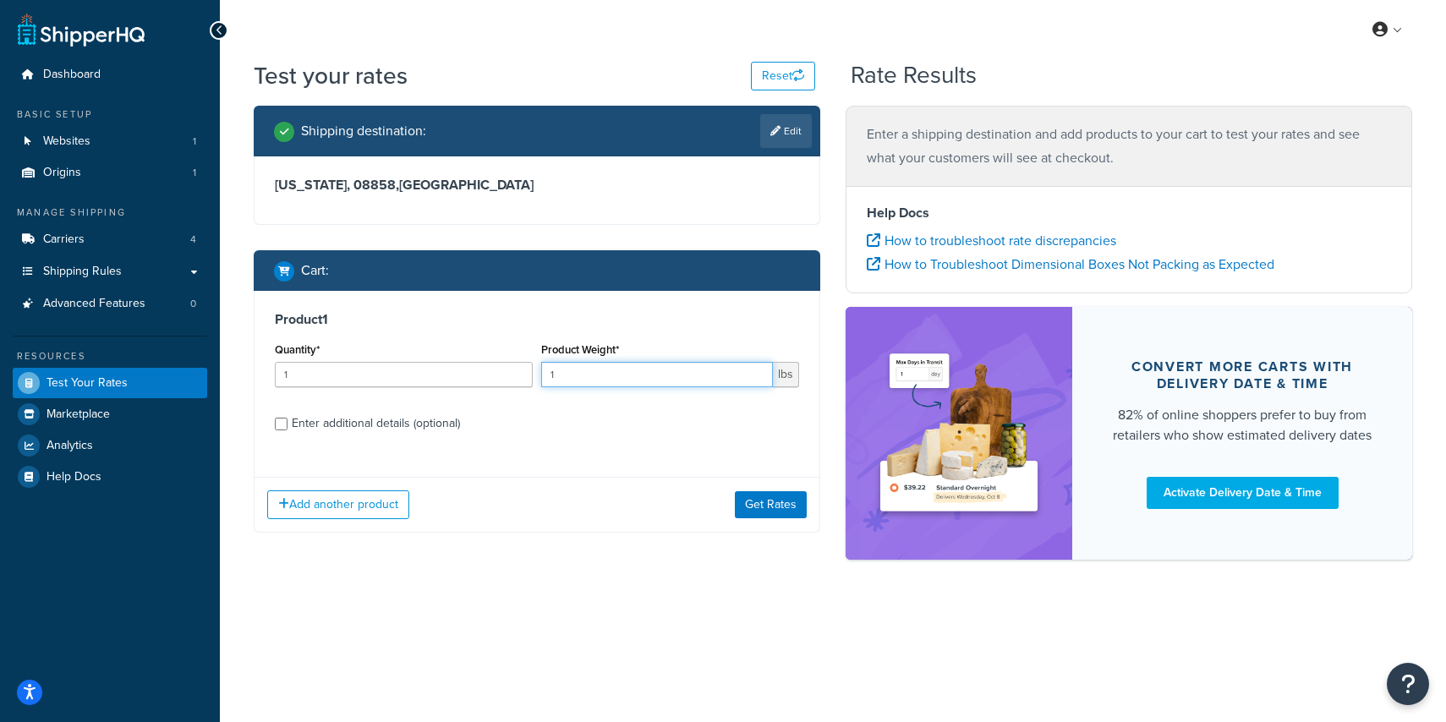
click at [564, 371] on input "1" at bounding box center [657, 374] width 232 height 25
drag, startPoint x: 601, startPoint y: 373, endPoint x: 540, endPoint y: 373, distance: 60.9
click at [540, 373] on div "Product Weight* 1 lbs" at bounding box center [670, 369] width 266 height 62
type input "56"
click at [770, 517] on button "Get Rates" at bounding box center [771, 504] width 72 height 27
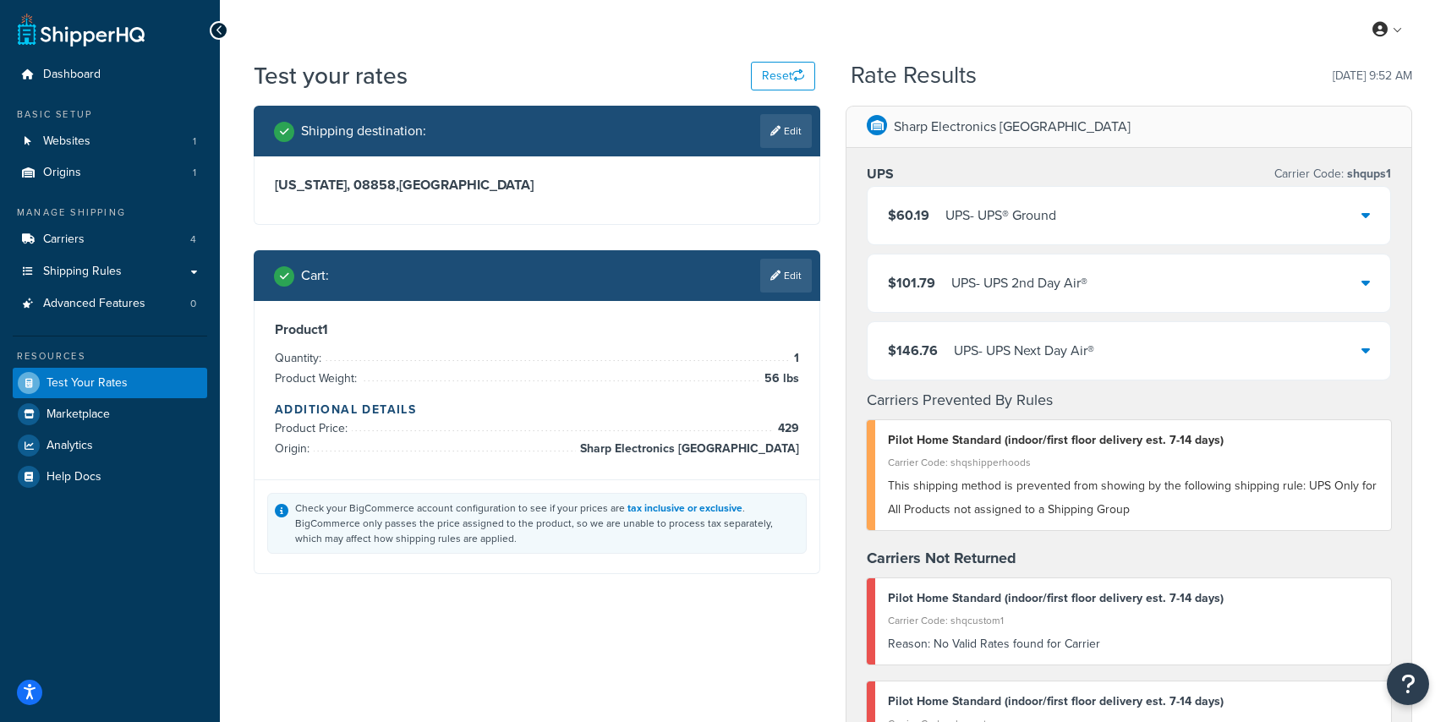
click at [1359, 209] on div "$60.19 UPS - UPS® Ground" at bounding box center [1129, 216] width 523 height 58
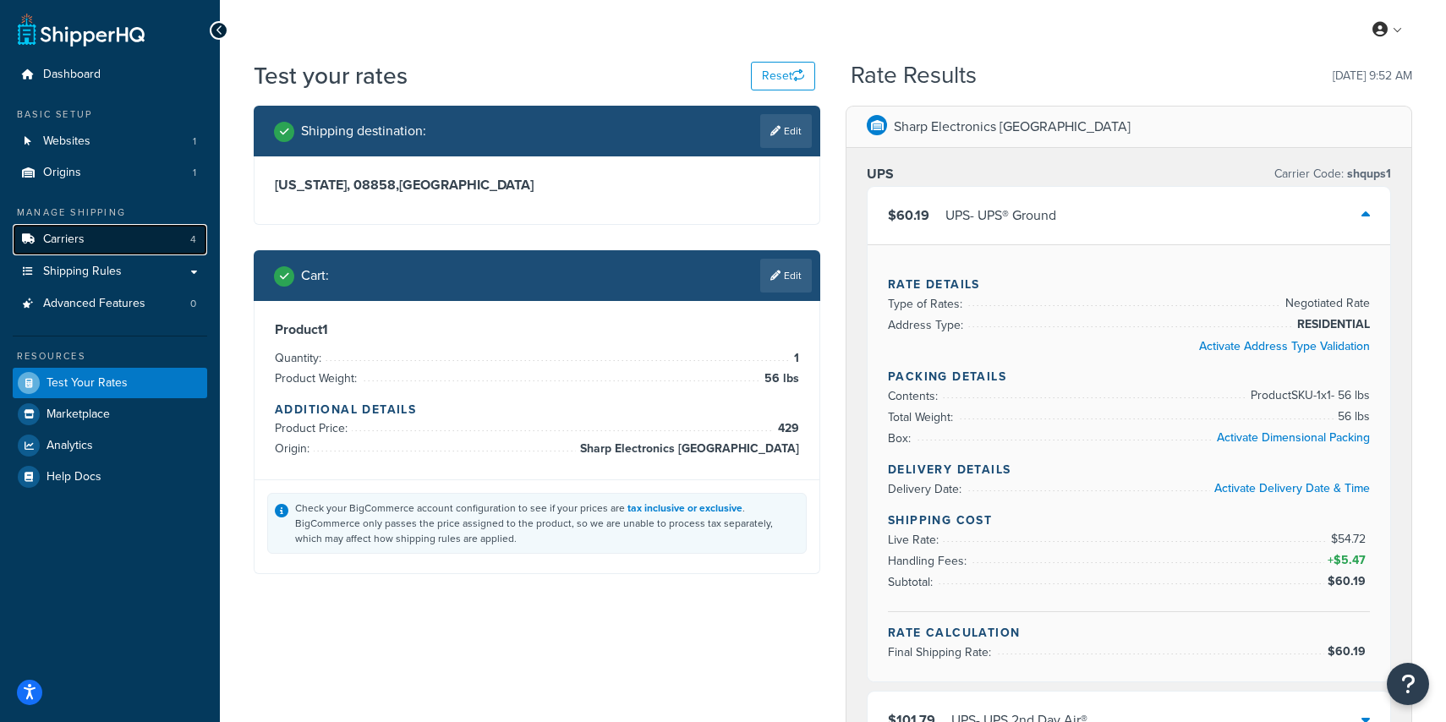
click at [84, 250] on link "Carriers 4" at bounding box center [110, 239] width 195 height 31
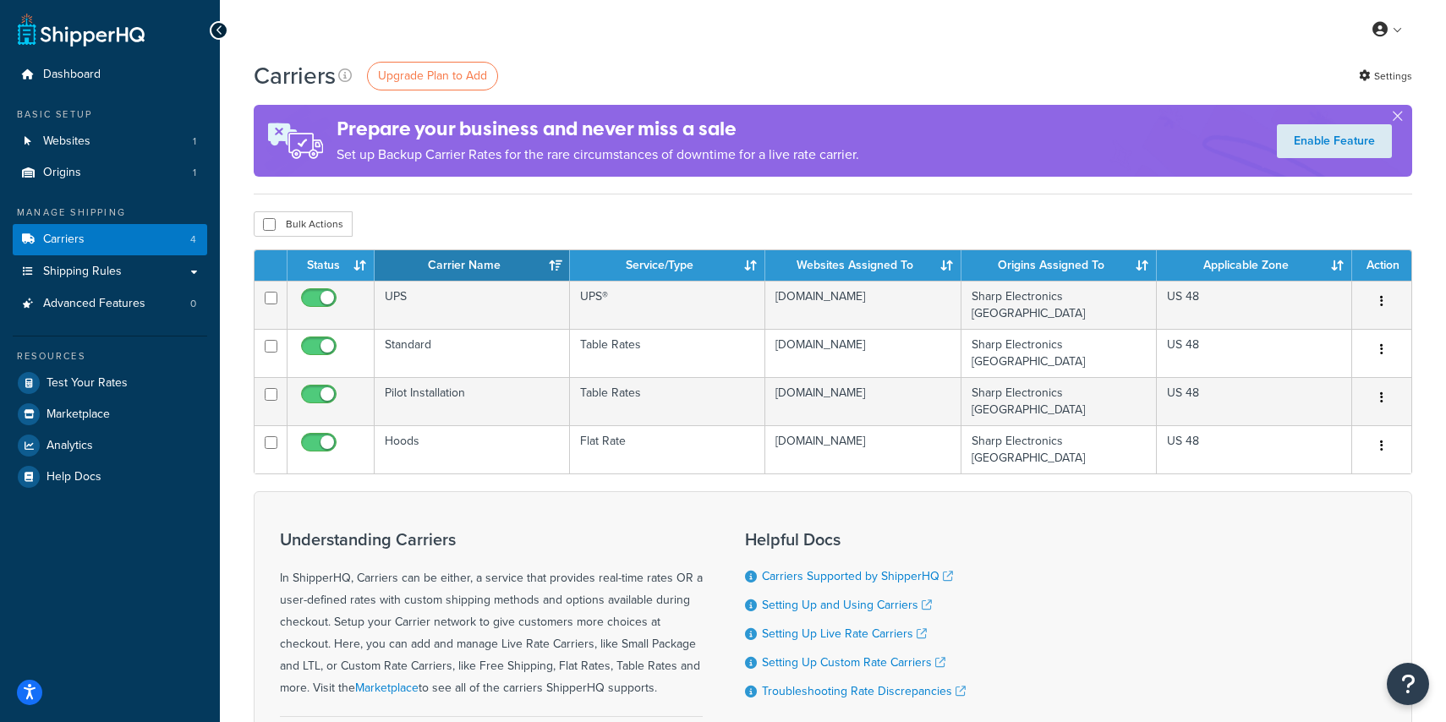
click at [226, 29] on div at bounding box center [219, 30] width 19 height 19
